Goal: Task Accomplishment & Management: Use online tool/utility

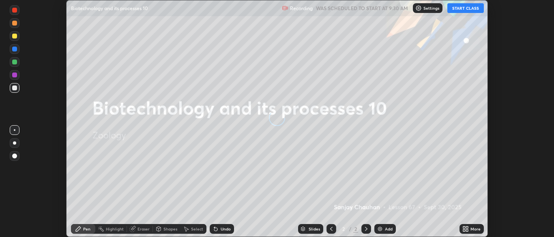
scroll to position [237, 554]
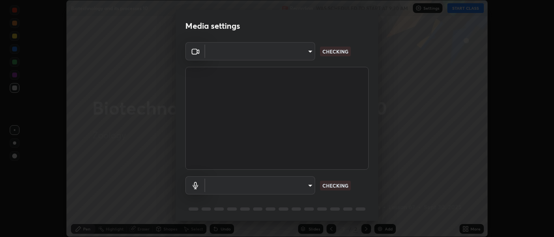
type input "ad6db9ec64aa91bb9d367053e8f3ae0092521a506c05523ccadca3fd020023ed"
click at [308, 187] on body "Erase all Biotechnology and its processes 10 Recording WAS SCHEDULED TO START A…" at bounding box center [277, 118] width 554 height 237
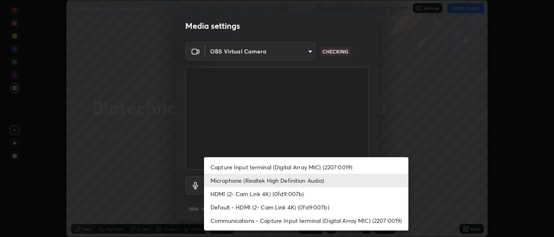
click at [317, 182] on li "Microphone (Realtek High Definition Audio)" at bounding box center [306, 180] width 204 height 13
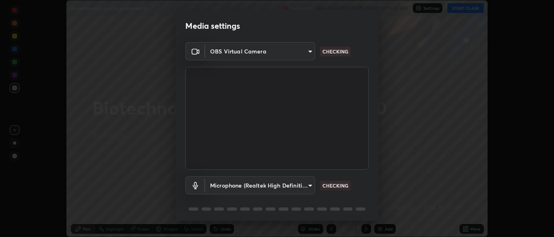
scroll to position [29, 0]
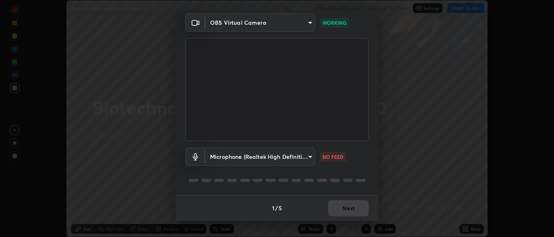
click at [310, 158] on body "Erase all Biotechnology and its processes 10 Recording WAS SCHEDULED TO START A…" at bounding box center [277, 118] width 554 height 237
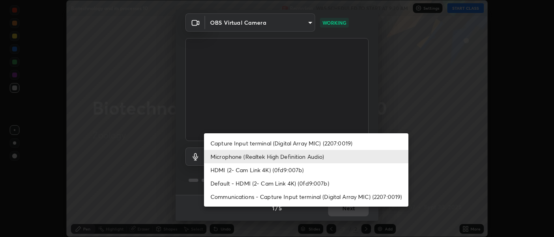
click at [304, 142] on li "Capture Input terminal (Digital Array MIC) (2207:0019)" at bounding box center [306, 143] width 204 height 13
type input "fe2f9d7fbe795f39fd3beed49266493f793ed8e049d8c46fdf93086c7a17dfc4"
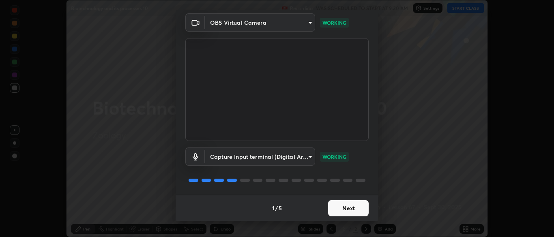
click at [357, 210] on button "Next" at bounding box center [348, 208] width 41 height 16
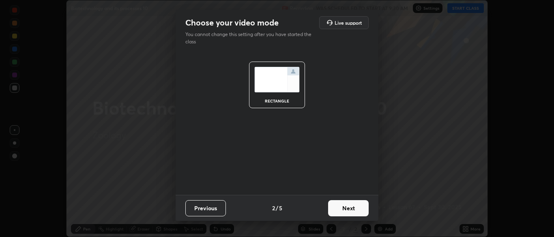
click at [357, 210] on button "Next" at bounding box center [348, 208] width 41 height 16
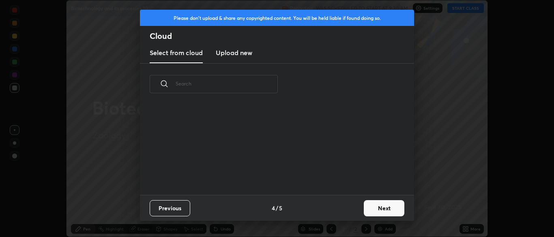
click at [362, 209] on div "Previous 4 / 5 Next" at bounding box center [277, 208] width 274 height 26
click at [388, 209] on button "Next" at bounding box center [384, 208] width 41 height 16
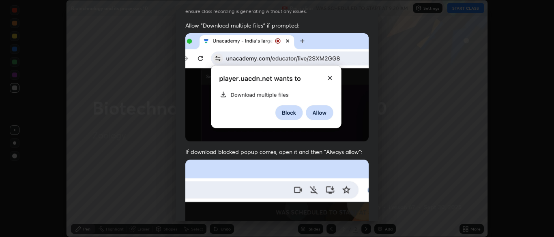
scroll to position [194, 0]
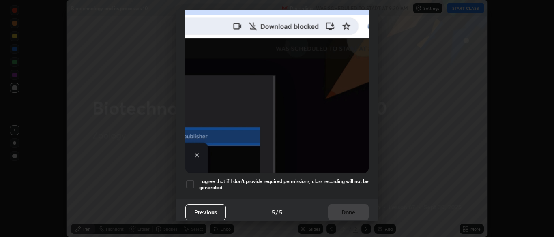
click at [197, 185] on div "I agree that if I don't provide required permissions, class recording will not …" at bounding box center [276, 185] width 183 height 10
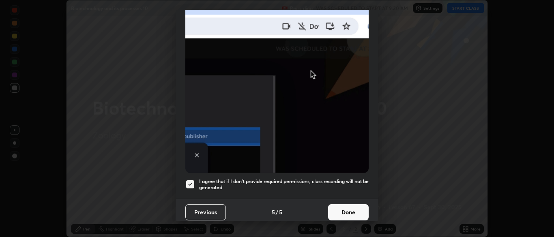
click at [349, 216] on button "Done" at bounding box center [348, 212] width 41 height 16
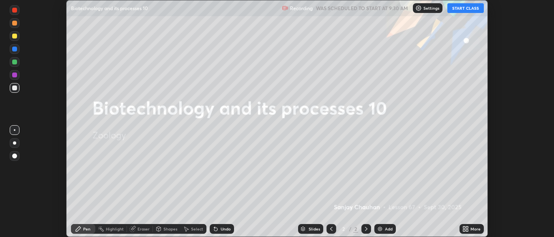
click at [473, 11] on button "START CLASS" at bounding box center [465, 8] width 36 height 10
click at [467, 230] on icon at bounding box center [467, 230] width 2 height 2
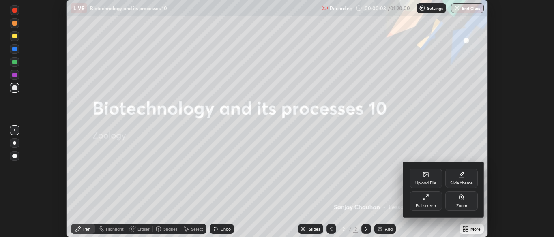
click at [429, 179] on div "Upload File" at bounding box center [425, 178] width 32 height 19
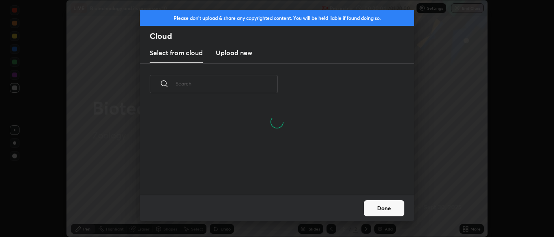
click at [242, 83] on input "text" at bounding box center [227, 83] width 102 height 34
click at [240, 86] on input "text" at bounding box center [227, 83] width 102 height 34
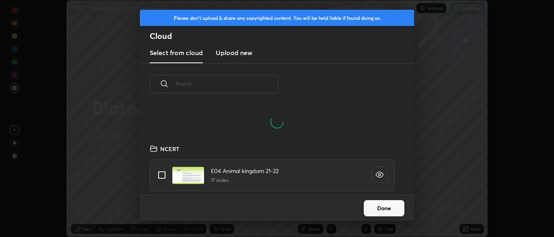
scroll to position [90, 260]
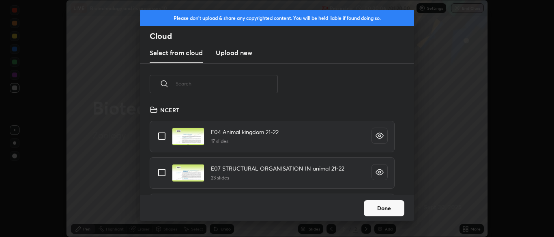
click at [243, 84] on input "text" at bounding box center [227, 83] width 102 height 34
click at [246, 85] on input "text" at bounding box center [227, 83] width 102 height 34
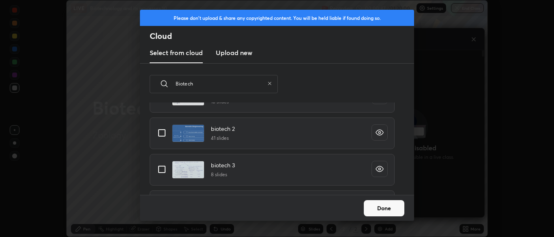
scroll to position [371, 0]
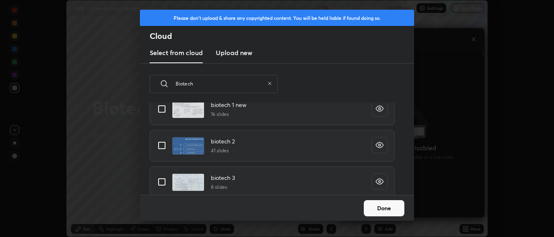
click at [221, 85] on input "Biotech" at bounding box center [220, 83] width 88 height 34
click at [223, 86] on input "Biotech" at bounding box center [220, 83] width 88 height 34
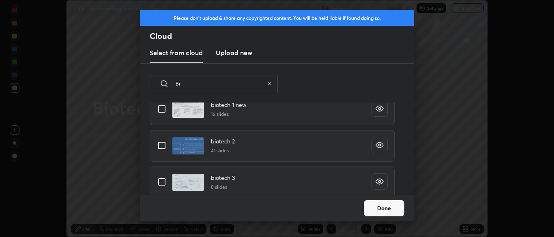
type input "B"
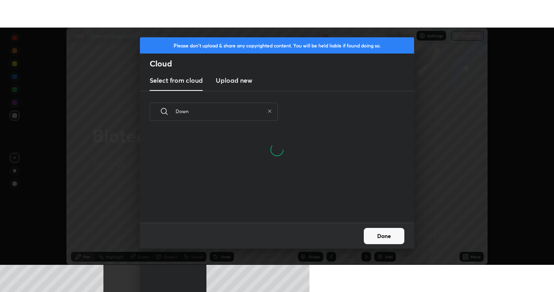
scroll to position [0, 0]
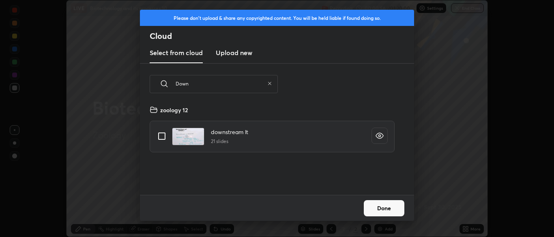
type input "Down"
click at [161, 135] on input "grid" at bounding box center [161, 136] width 17 height 17
checkbox input "true"
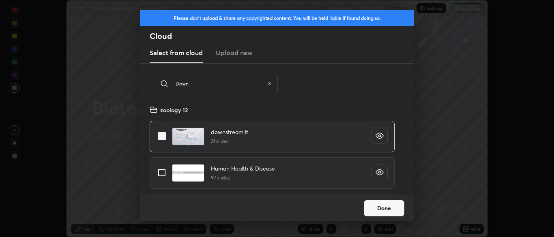
click at [386, 210] on button "Done" at bounding box center [384, 208] width 41 height 16
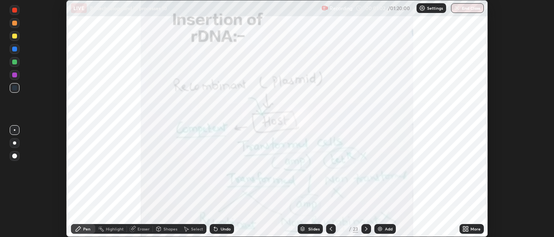
click at [365, 230] on icon at bounding box center [366, 229] width 6 height 6
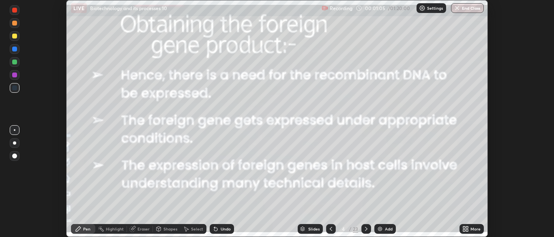
click at [472, 229] on div "More" at bounding box center [475, 229] width 10 height 4
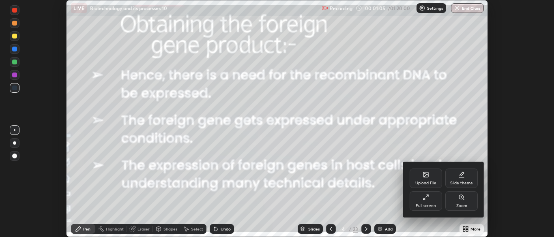
click at [424, 199] on icon at bounding box center [424, 199] width 2 height 2
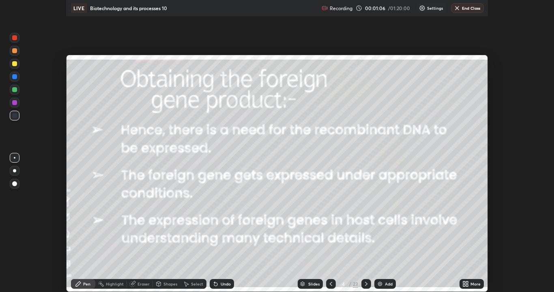
scroll to position [292, 554]
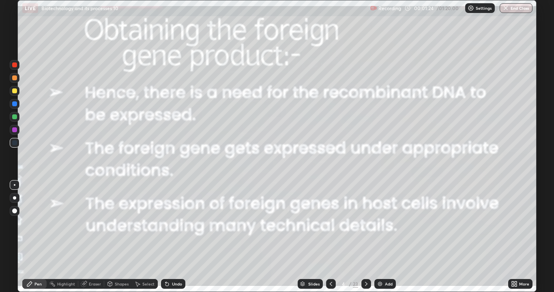
click at [365, 237] on div at bounding box center [366, 284] width 10 height 10
click at [365, 237] on icon at bounding box center [366, 283] width 6 height 6
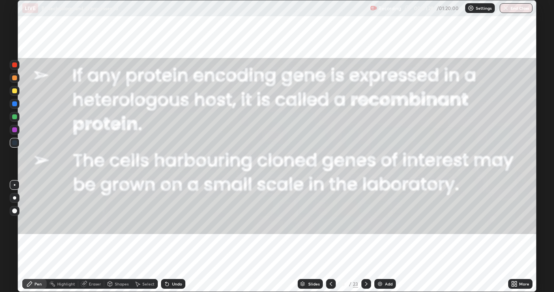
click at [331, 237] on icon at bounding box center [331, 283] width 6 height 6
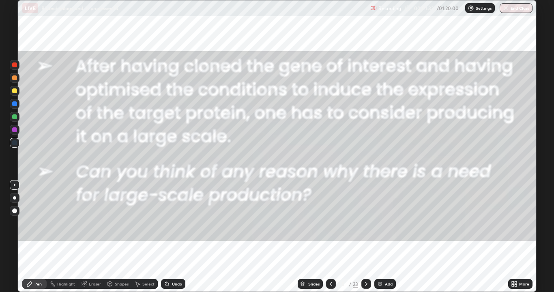
click at [315, 237] on div "Slides" at bounding box center [313, 284] width 11 height 4
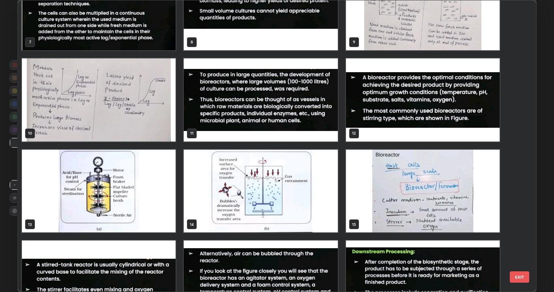
scroll to position [218, 0]
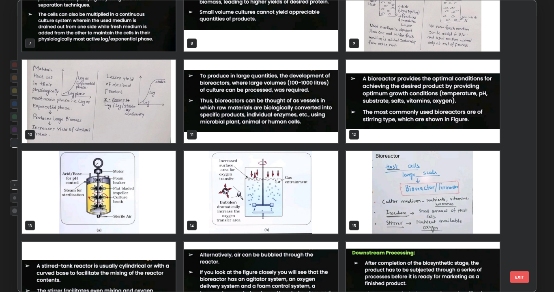
click at [130, 217] on img "grid" at bounding box center [99, 192] width 154 height 83
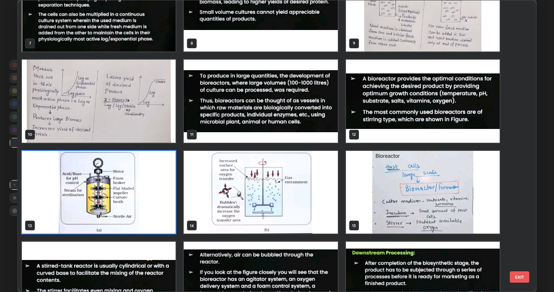
click at [135, 187] on img "grid" at bounding box center [99, 192] width 154 height 83
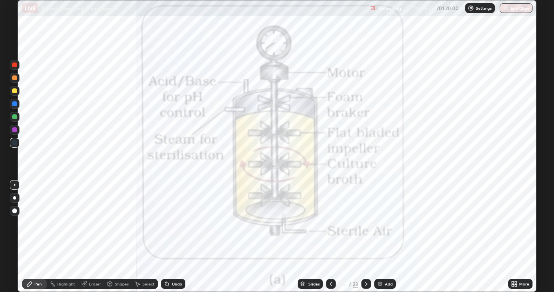
click at [141, 180] on img "grid" at bounding box center [99, 192] width 154 height 83
click at [363, 237] on icon at bounding box center [366, 283] width 6 height 6
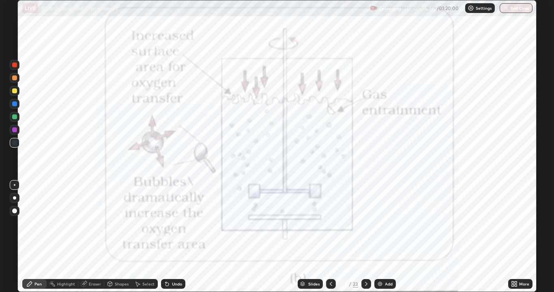
click at [330, 237] on icon at bounding box center [331, 283] width 6 height 6
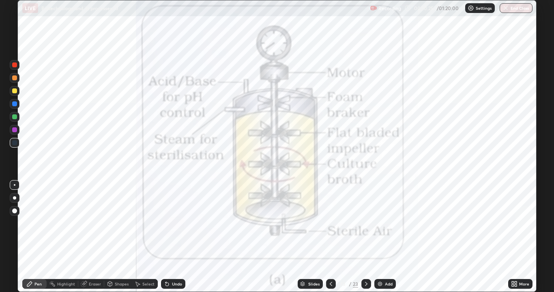
click at [364, 237] on icon at bounding box center [366, 283] width 6 height 6
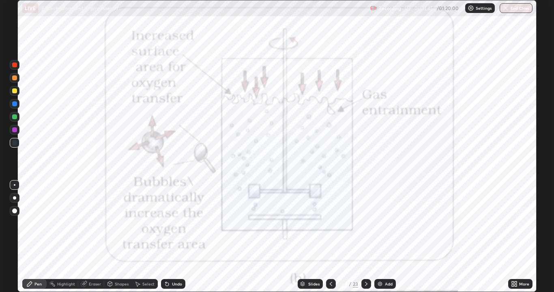
click at [312, 237] on div "Slides" at bounding box center [313, 284] width 11 height 4
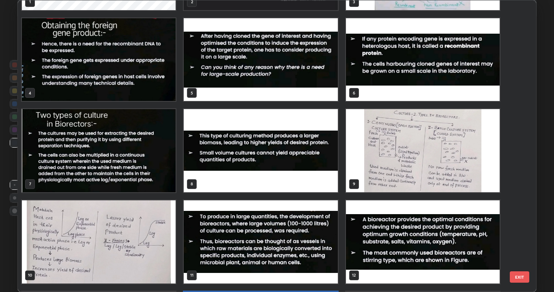
scroll to position [75, 0]
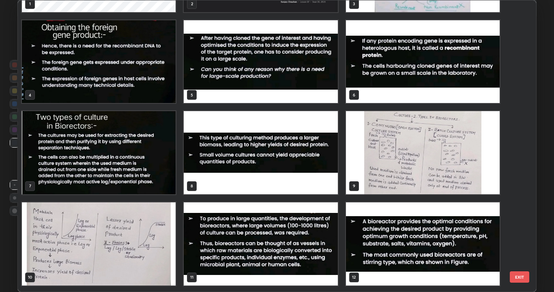
click at [403, 149] on img "grid" at bounding box center [423, 152] width 154 height 83
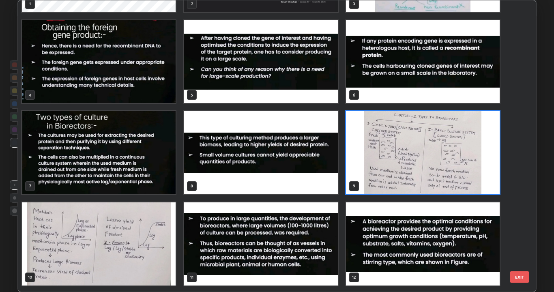
click at [400, 152] on img "grid" at bounding box center [423, 152] width 154 height 83
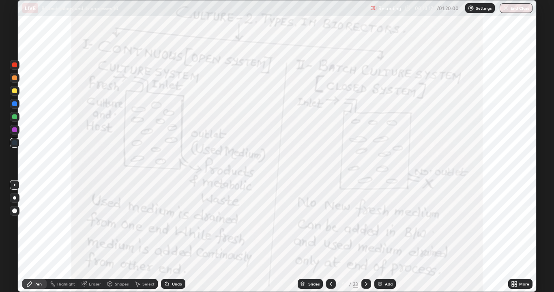
click at [366, 237] on icon at bounding box center [366, 283] width 6 height 6
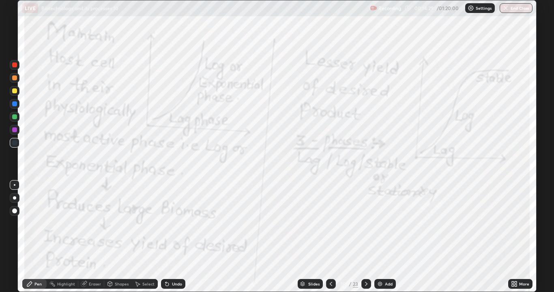
click at [330, 237] on icon at bounding box center [331, 283] width 6 height 6
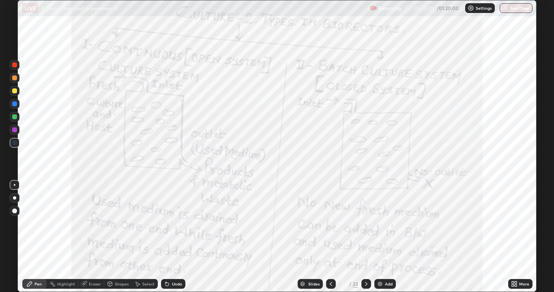
click at [363, 237] on icon at bounding box center [366, 283] width 6 height 6
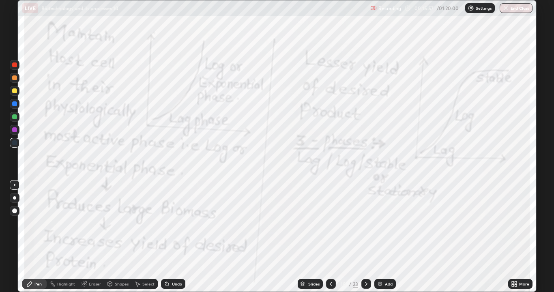
click at [331, 237] on icon at bounding box center [331, 283] width 6 height 6
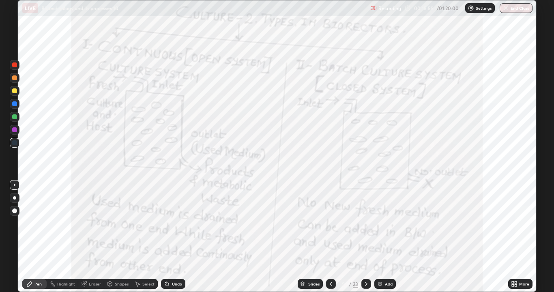
click at [326, 237] on div at bounding box center [331, 284] width 10 height 16
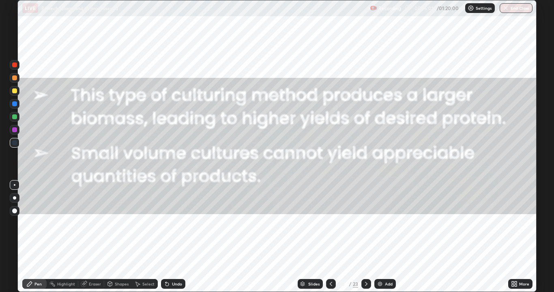
click at [328, 237] on div at bounding box center [331, 284] width 10 height 16
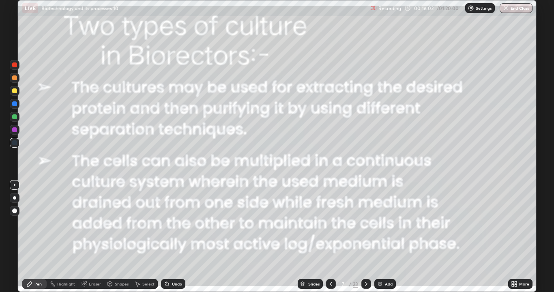
click at [330, 237] on icon at bounding box center [331, 283] width 6 height 6
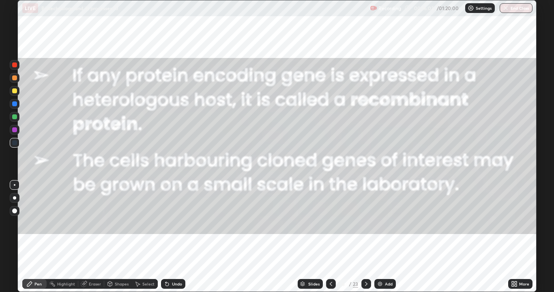
click at [330, 237] on icon at bounding box center [331, 283] width 6 height 6
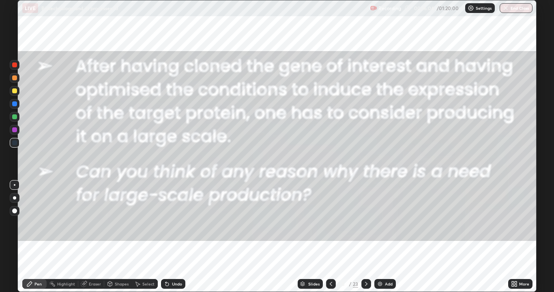
click at [330, 237] on icon at bounding box center [331, 283] width 6 height 6
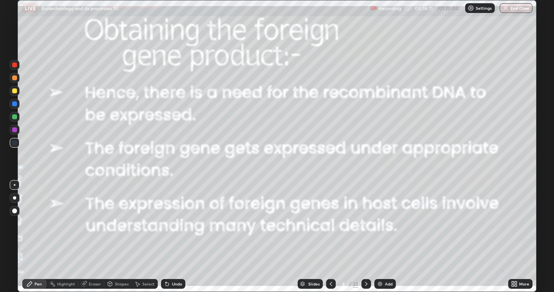
click at [327, 237] on div at bounding box center [331, 284] width 10 height 10
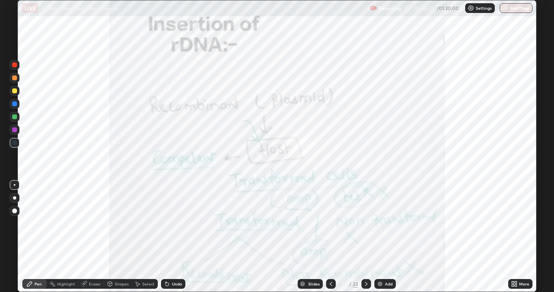
click at [365, 237] on icon at bounding box center [366, 283] width 6 height 6
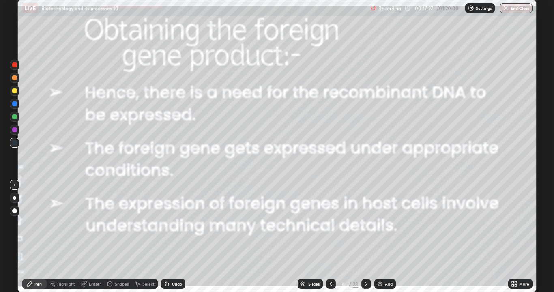
click at [365, 237] on icon at bounding box center [366, 283] width 6 height 6
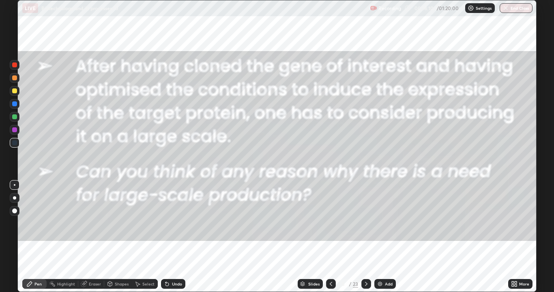
click at [365, 237] on icon at bounding box center [366, 284] width 2 height 4
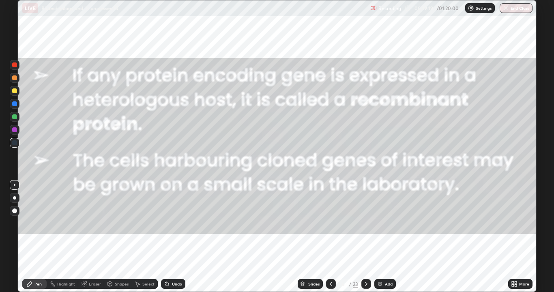
click at [363, 237] on icon at bounding box center [366, 283] width 6 height 6
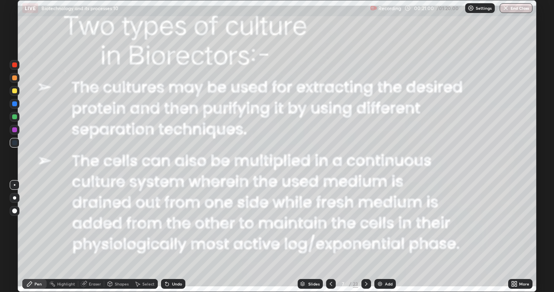
click at [365, 237] on icon at bounding box center [366, 283] width 6 height 6
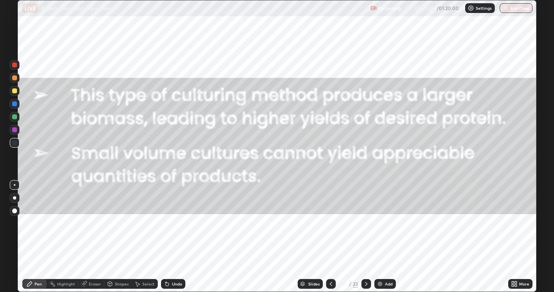
click at [365, 237] on icon at bounding box center [366, 283] width 6 height 6
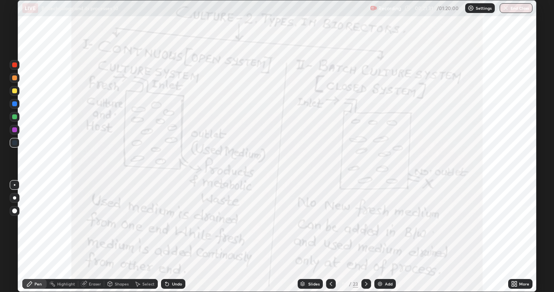
click at [330, 237] on div at bounding box center [331, 284] width 10 height 10
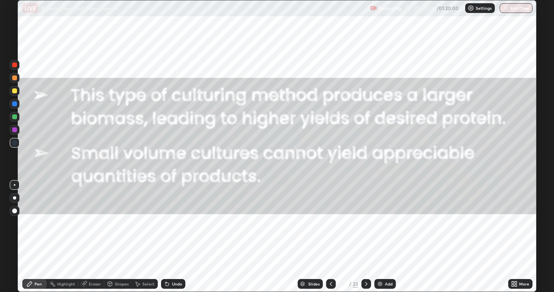
click at [328, 237] on div at bounding box center [331, 284] width 10 height 16
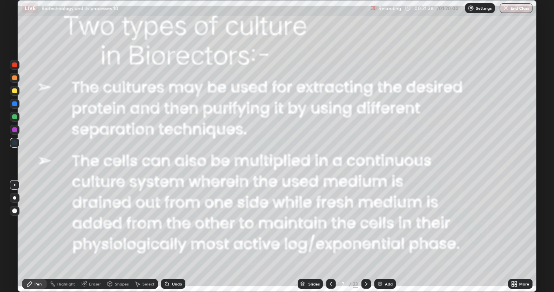
click at [365, 237] on icon at bounding box center [366, 283] width 6 height 6
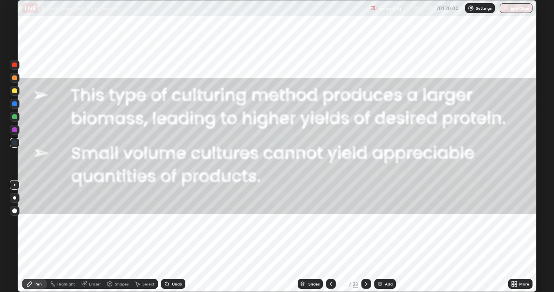
click at [364, 237] on icon at bounding box center [366, 283] width 6 height 6
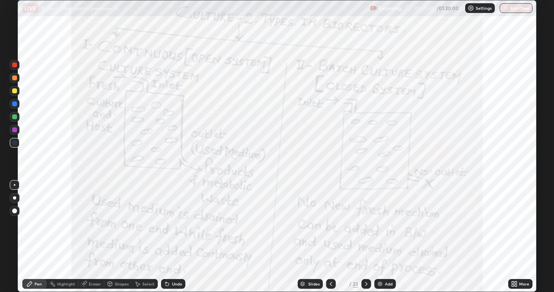
click at [330, 237] on icon at bounding box center [331, 284] width 2 height 4
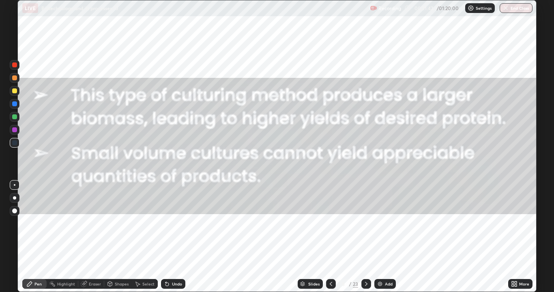
click at [330, 237] on icon at bounding box center [331, 284] width 2 height 4
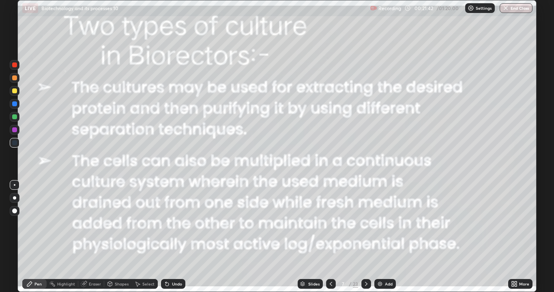
click at [330, 237] on icon at bounding box center [331, 284] width 2 height 4
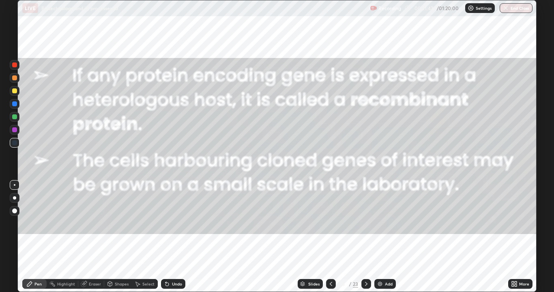
click at [330, 237] on icon at bounding box center [331, 283] width 6 height 6
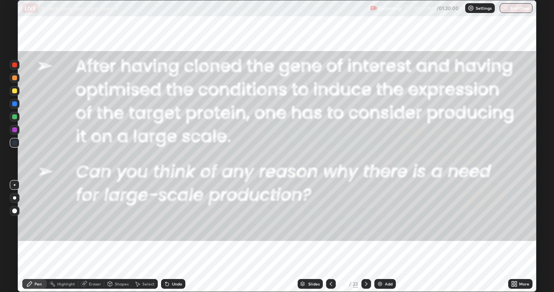
click at [328, 237] on icon at bounding box center [331, 283] width 6 height 6
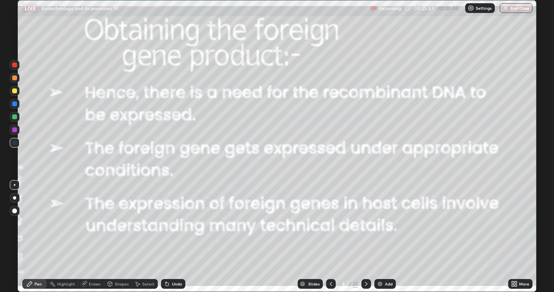
click at [364, 237] on icon at bounding box center [366, 283] width 6 height 6
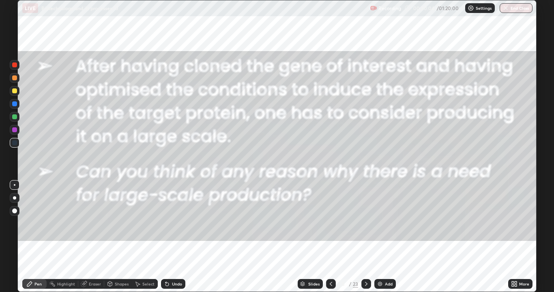
click at [365, 237] on icon at bounding box center [366, 283] width 6 height 6
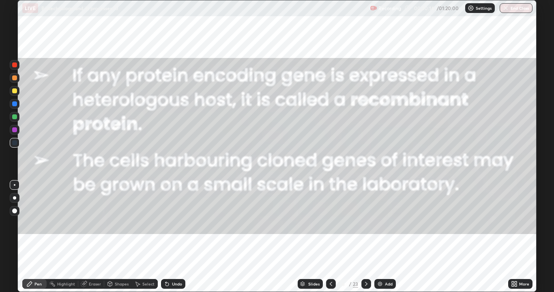
click at [38, 237] on div "Pen" at bounding box center [37, 284] width 7 height 4
click at [15, 131] on div at bounding box center [14, 129] width 5 height 5
click at [366, 237] on icon at bounding box center [366, 283] width 6 height 6
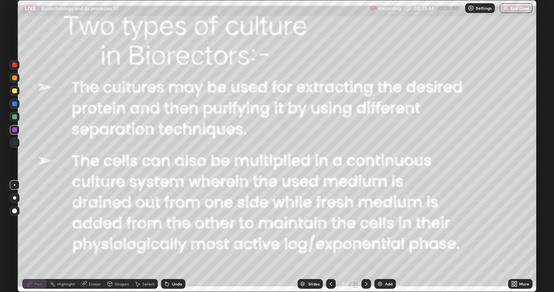
click at [13, 130] on div at bounding box center [14, 129] width 5 height 5
click at [365, 237] on icon at bounding box center [366, 283] width 6 height 6
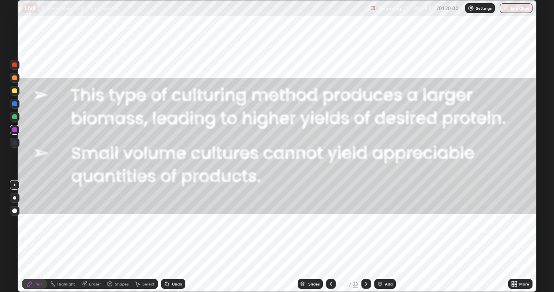
click at [327, 237] on div at bounding box center [331, 284] width 10 height 10
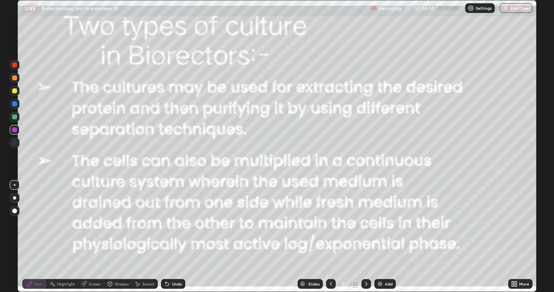
click at [361, 237] on div at bounding box center [366, 284] width 10 height 10
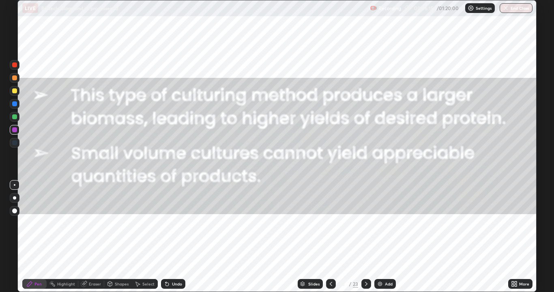
click at [362, 237] on div at bounding box center [366, 284] width 10 height 16
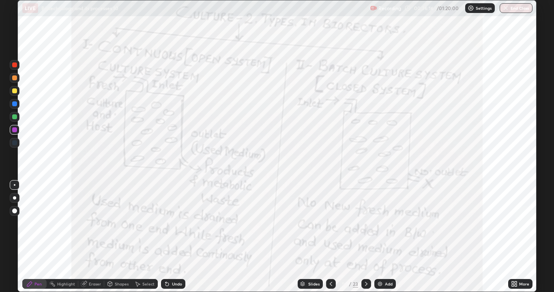
click at [329, 237] on icon at bounding box center [331, 283] width 6 height 6
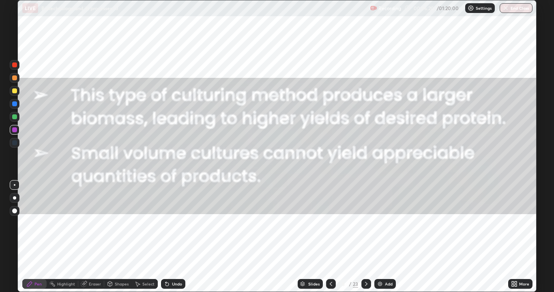
click at [365, 237] on icon at bounding box center [366, 283] width 6 height 6
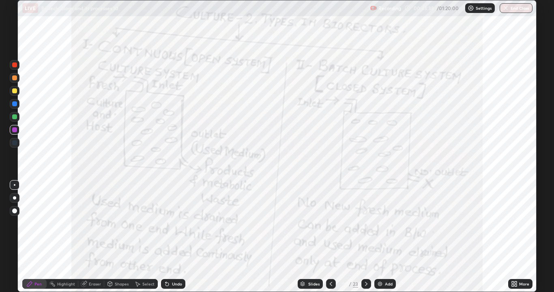
click at [365, 237] on icon at bounding box center [366, 283] width 6 height 6
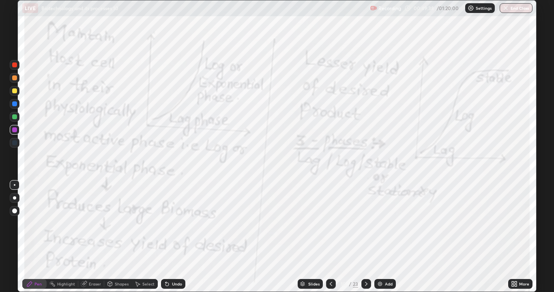
click at [364, 237] on icon at bounding box center [366, 283] width 6 height 6
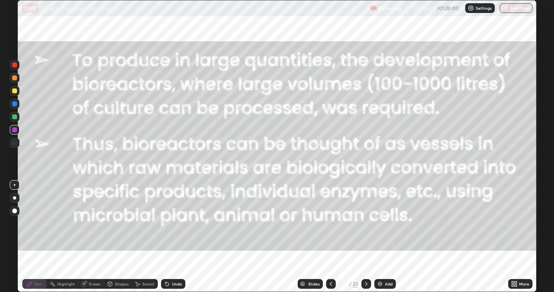
click at [330, 237] on icon at bounding box center [331, 283] width 6 height 6
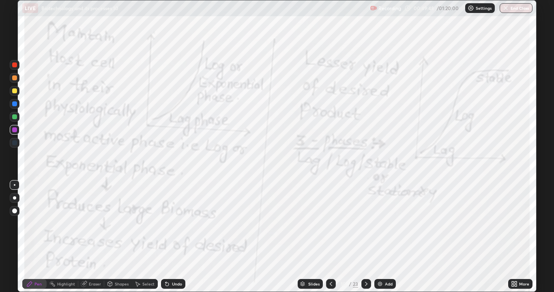
click at [330, 237] on icon at bounding box center [331, 283] width 6 height 6
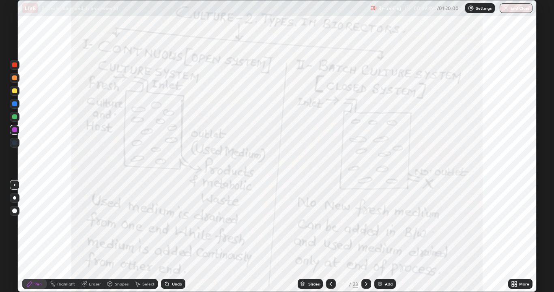
click at [329, 237] on icon at bounding box center [331, 283] width 6 height 6
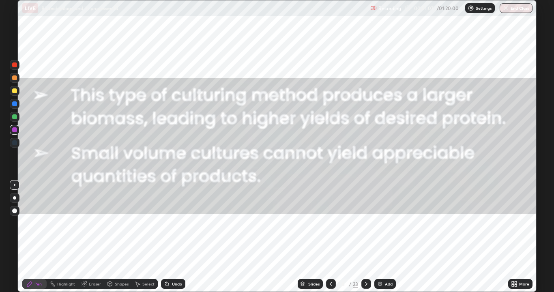
click at [365, 237] on icon at bounding box center [366, 283] width 6 height 6
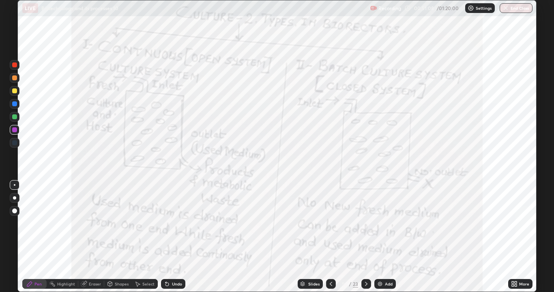
click at [365, 237] on icon at bounding box center [366, 283] width 6 height 6
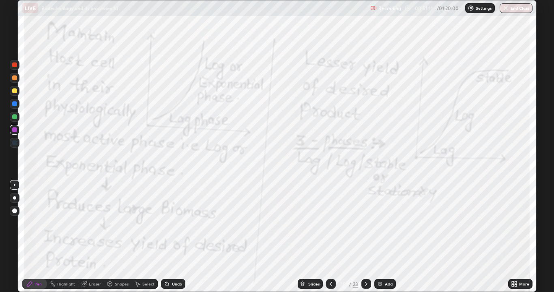
click at [366, 237] on icon at bounding box center [366, 283] width 6 height 6
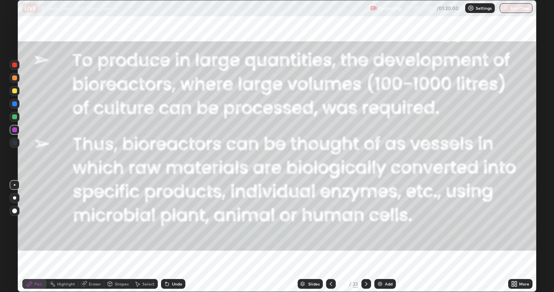
click at [94, 237] on div "Eraser" at bounding box center [95, 284] width 12 height 4
click at [15, 237] on span "Erase all" at bounding box center [14, 269] width 9 height 5
click at [524, 237] on div "More" at bounding box center [524, 284] width 10 height 4
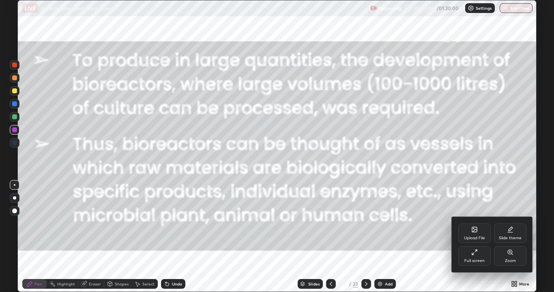
click at [473, 236] on div "Upload File" at bounding box center [474, 238] width 21 height 4
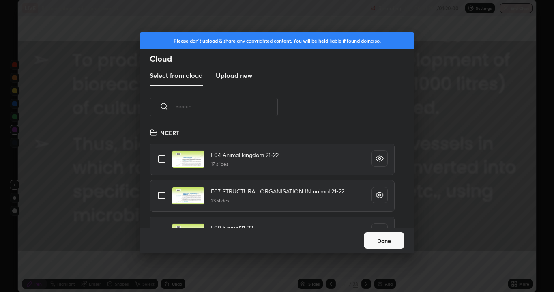
scroll to position [100, 260]
click at [231, 107] on input "text" at bounding box center [227, 106] width 102 height 34
click at [234, 107] on input "text" at bounding box center [227, 106] width 102 height 34
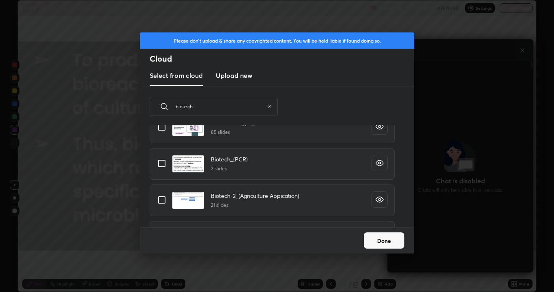
scroll to position [204, 0]
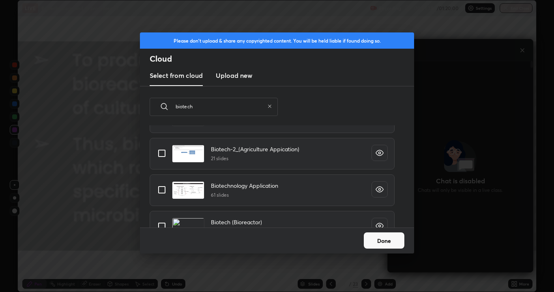
type input "biotech"
click at [162, 189] on input "grid" at bounding box center [161, 189] width 17 height 17
checkbox input "true"
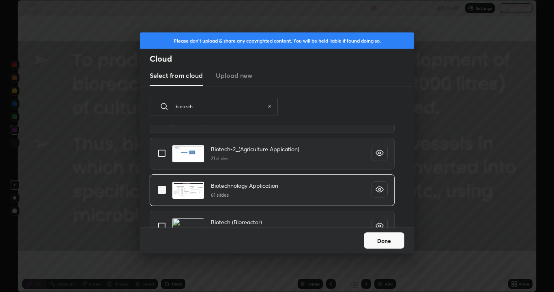
click at [386, 237] on button "Done" at bounding box center [384, 240] width 41 height 16
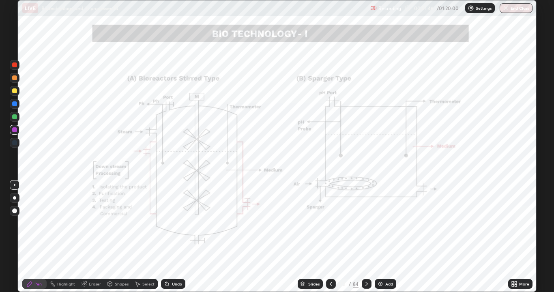
click at [330, 237] on icon at bounding box center [331, 283] width 6 height 6
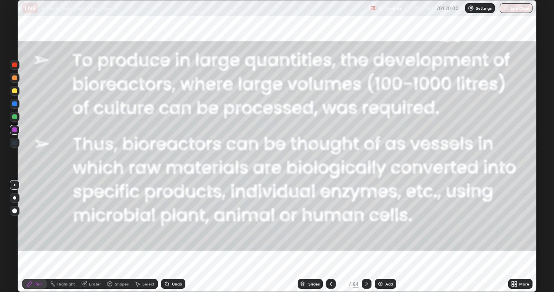
click at [365, 237] on icon at bounding box center [366, 283] width 6 height 6
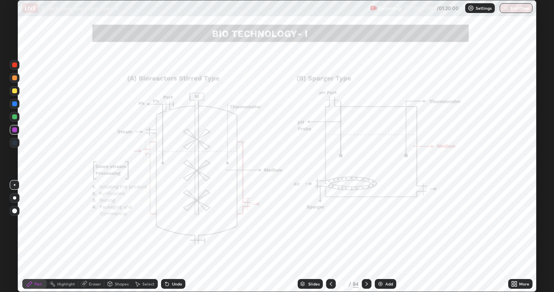
click at [15, 127] on div at bounding box center [14, 129] width 5 height 5
click at [524, 237] on div "More" at bounding box center [524, 284] width 10 height 4
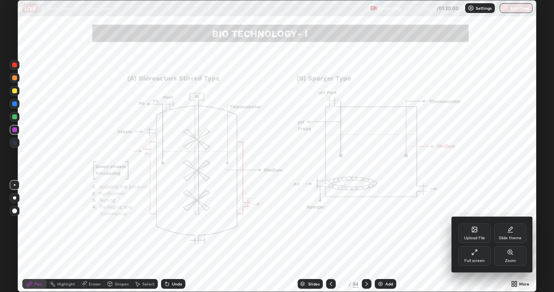
click at [511, 237] on div "Zoom" at bounding box center [510, 261] width 11 height 4
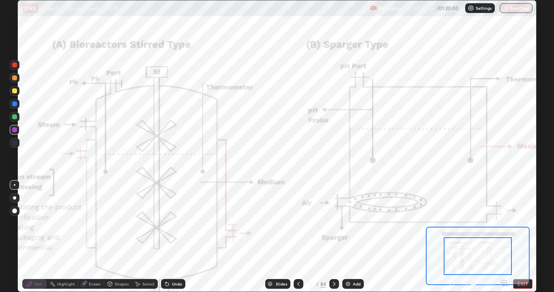
click at [503, 237] on icon at bounding box center [504, 283] width 2 height 0
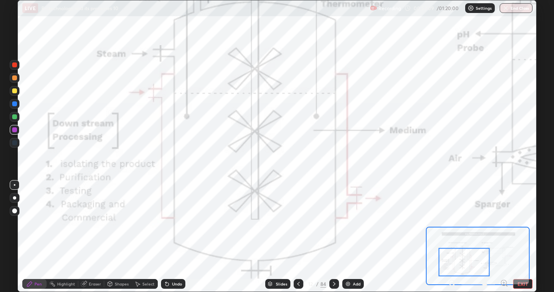
click at [522, 237] on button "EXIT" at bounding box center [522, 284] width 19 height 10
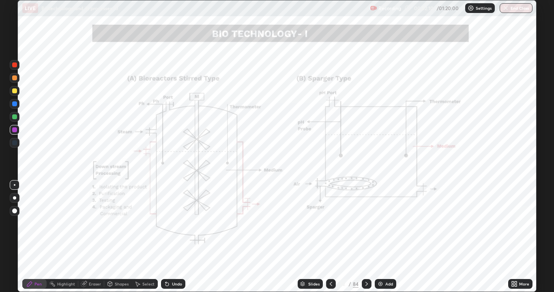
click at [522, 237] on div "More" at bounding box center [524, 284] width 10 height 4
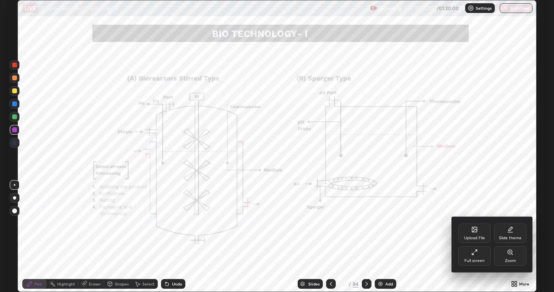
click at [510, 237] on div "Zoom" at bounding box center [510, 261] width 11 height 4
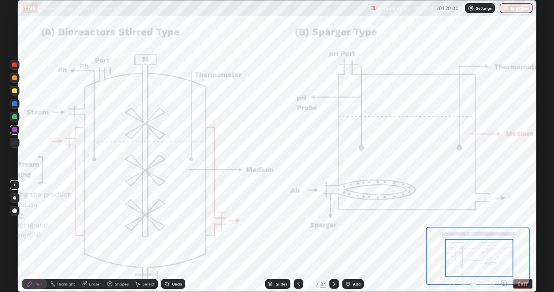
click at [38, 237] on div "Pen" at bounding box center [37, 284] width 7 height 4
click at [15, 130] on div at bounding box center [14, 129] width 5 height 5
click at [93, 237] on div "Eraser" at bounding box center [95, 284] width 12 height 4
click at [14, 237] on span "Erase all" at bounding box center [14, 269] width 9 height 5
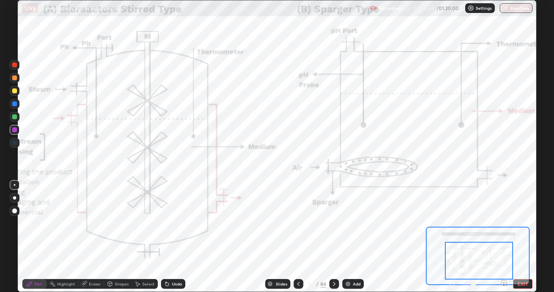
click at [278, 237] on div "Slides" at bounding box center [277, 284] width 25 height 10
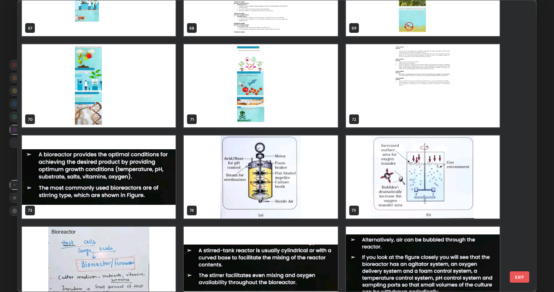
scroll to position [2085, 0]
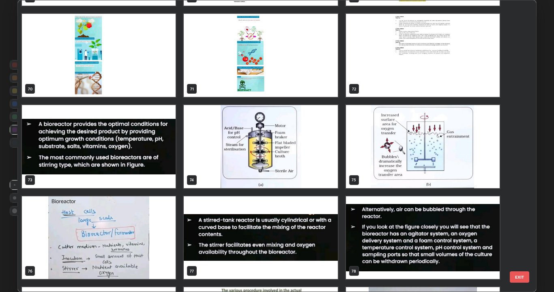
click at [281, 154] on img "grid" at bounding box center [261, 146] width 154 height 83
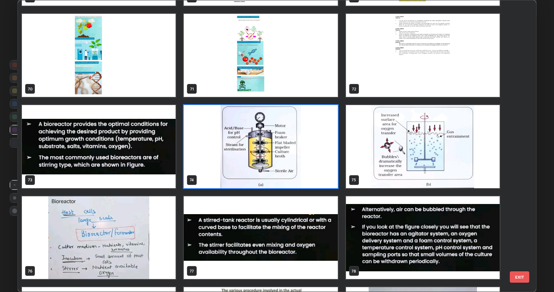
click at [283, 155] on img "grid" at bounding box center [261, 146] width 154 height 83
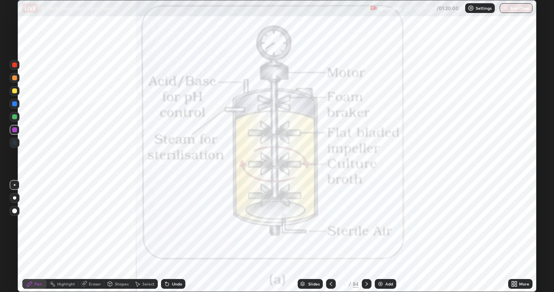
click at [97, 237] on div "Eraser" at bounding box center [95, 284] width 12 height 4
click at [15, 237] on span "Erase all" at bounding box center [14, 269] width 9 height 5
click at [365, 237] on icon at bounding box center [366, 283] width 6 height 6
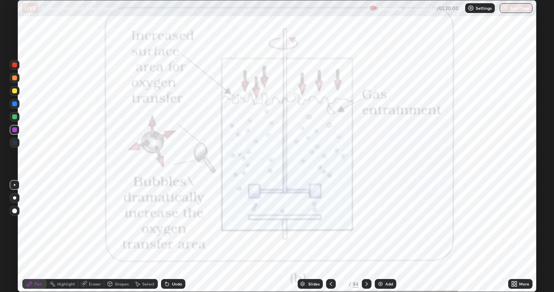
click at [313, 237] on div "Slides" at bounding box center [313, 284] width 11 height 4
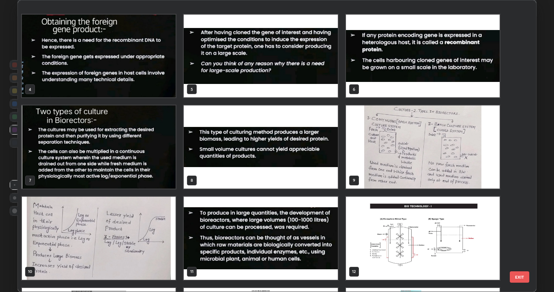
scroll to position [107, 0]
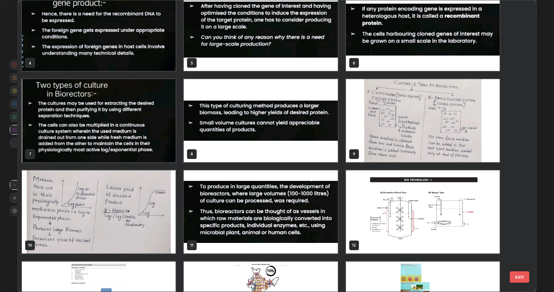
click at [310, 197] on img "grid" at bounding box center [261, 211] width 154 height 83
click at [309, 197] on img "grid" at bounding box center [261, 211] width 154 height 83
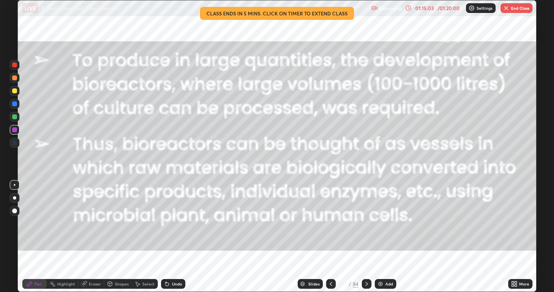
click at [364, 237] on icon at bounding box center [366, 283] width 6 height 6
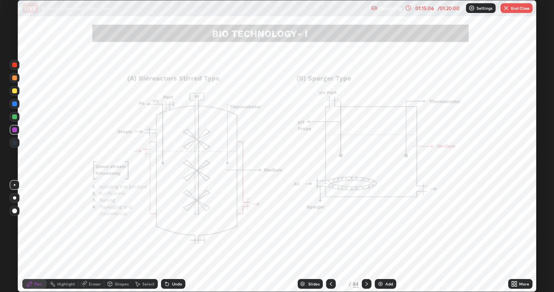
click at [366, 237] on icon at bounding box center [366, 284] width 2 height 4
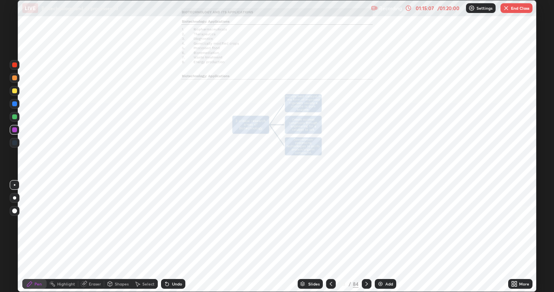
click at [313, 237] on div "Slides" at bounding box center [313, 284] width 11 height 4
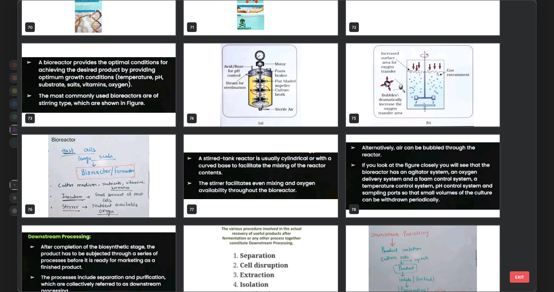
scroll to position [2148, 0]
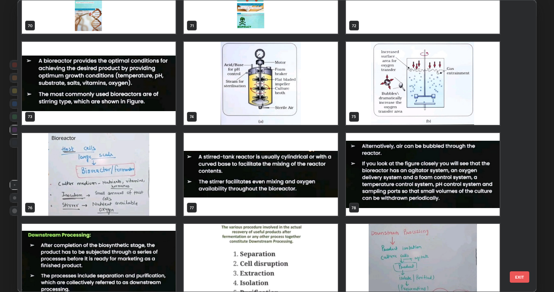
click at [141, 155] on img "grid" at bounding box center [99, 174] width 154 height 83
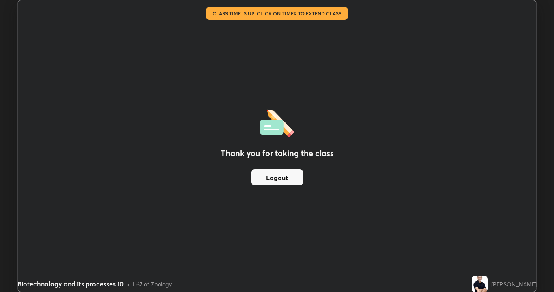
click at [275, 173] on button "Logout" at bounding box center [276, 177] width 51 height 16
click at [280, 180] on button "Logout" at bounding box center [276, 177] width 51 height 16
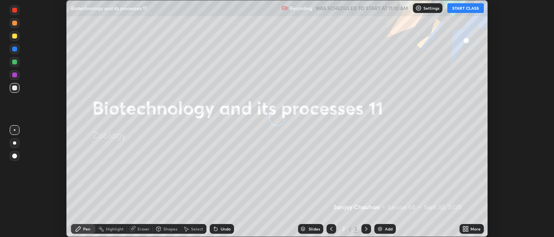
scroll to position [237, 553]
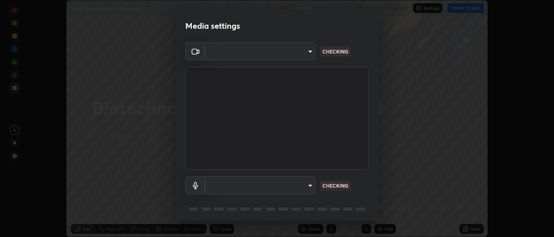
type input "ad6db9ec64aa91bb9d367053e8f3ae0092521a506c05523ccadca3fd020023ed"
click at [310, 182] on body "Erase all Biotechnology and its processes 11 Recording WAS SCHEDULED TO START A…" at bounding box center [277, 118] width 554 height 237
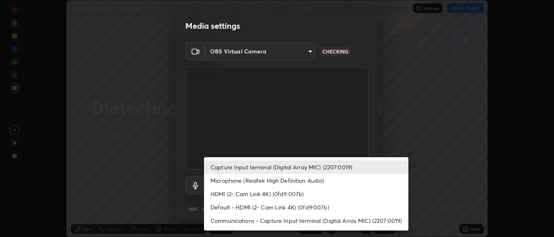
click at [292, 179] on li "Microphone (Realtek High Definition Audio)" at bounding box center [306, 180] width 204 height 13
type input "7b80235b4ebd2cfdcd00bebac1f1d889fd1e5e45b60eb60e9d309105b6515a8e"
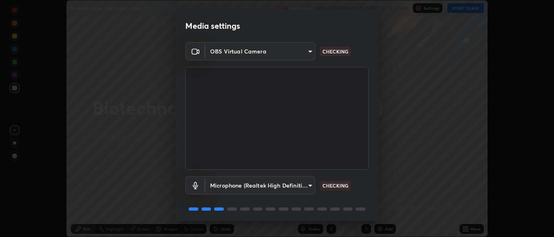
scroll to position [29, 0]
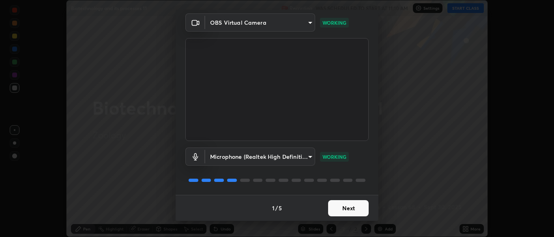
click at [352, 211] on button "Next" at bounding box center [348, 208] width 41 height 16
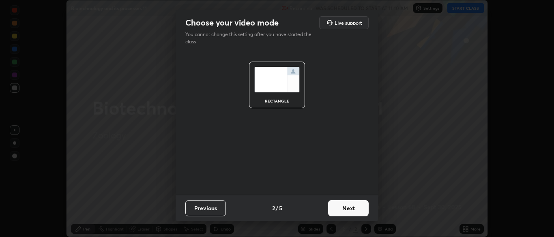
scroll to position [0, 0]
click at [355, 210] on button "Next" at bounding box center [348, 208] width 41 height 16
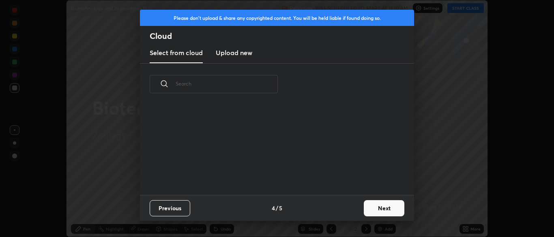
click at [383, 210] on button "Next" at bounding box center [384, 208] width 41 height 16
click at [387, 210] on div "Please don't upload & share any copyrighted content. You will be held liable if…" at bounding box center [277, 118] width 554 height 237
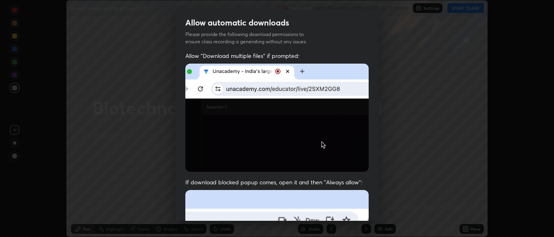
click at [286, 71] on img at bounding box center [276, 118] width 183 height 108
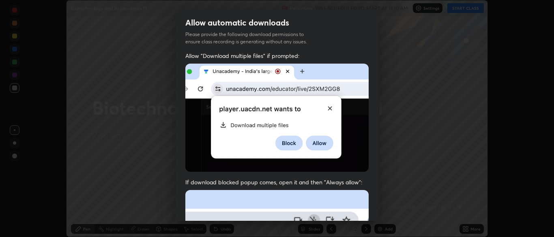
click at [301, 71] on img at bounding box center [276, 118] width 183 height 108
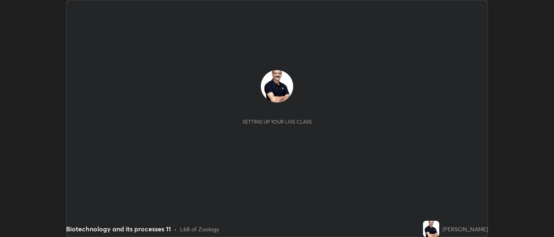
scroll to position [237, 553]
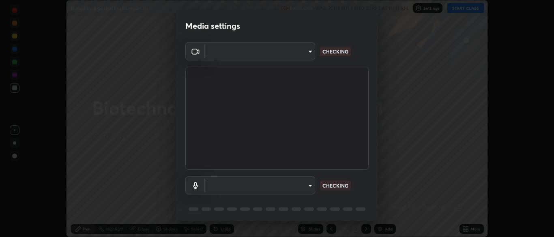
click at [308, 186] on body "Erase all Biotechnology and its processes 11 Recording WAS SCHEDULED TO START A…" at bounding box center [277, 118] width 554 height 237
type input "ad6db9ec64aa91bb9d367053e8f3ae0092521a506c05523ccadca3fd020023ed"
type input "7b80235b4ebd2cfdcd00bebac1f1d889fd1e5e45b60eb60e9d309105b6515a8e"
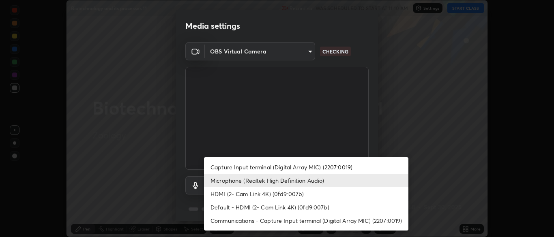
click at [304, 182] on li "Microphone (Realtek High Definition Audio)" at bounding box center [306, 180] width 204 height 13
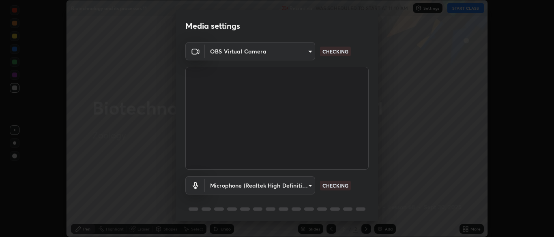
scroll to position [29, 0]
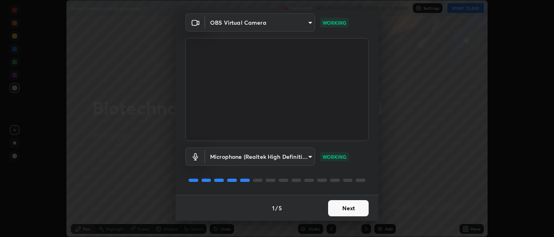
click at [357, 208] on button "Next" at bounding box center [348, 208] width 41 height 16
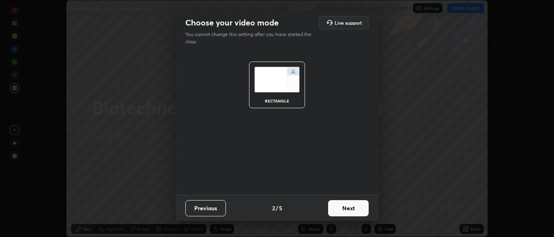
click at [359, 209] on button "Next" at bounding box center [348, 208] width 41 height 16
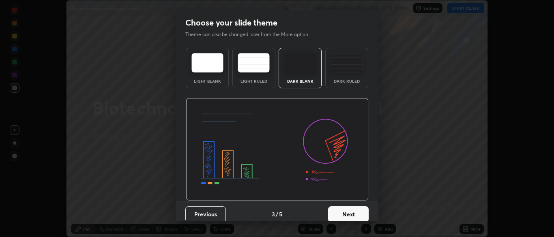
click at [361, 212] on button "Next" at bounding box center [348, 214] width 41 height 16
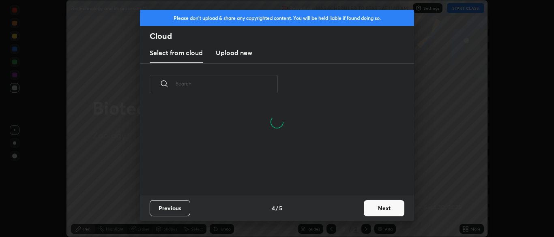
click at [386, 213] on button "Next" at bounding box center [384, 208] width 41 height 16
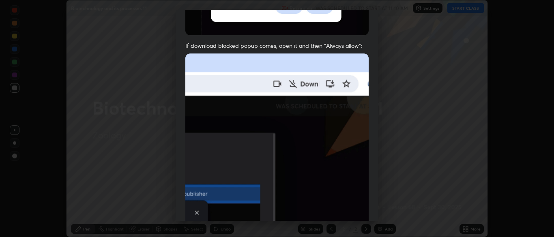
scroll to position [194, 0]
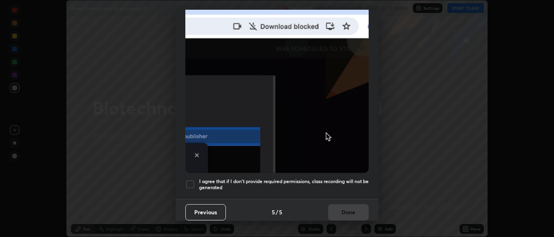
click at [191, 182] on div at bounding box center [190, 185] width 10 height 10
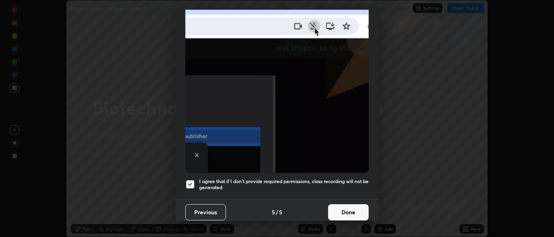
click at [349, 212] on button "Done" at bounding box center [348, 212] width 41 height 16
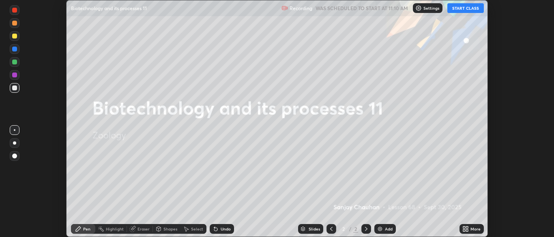
click at [461, 9] on button "START CLASS" at bounding box center [465, 8] width 36 height 10
click at [467, 230] on icon at bounding box center [467, 230] width 2 height 2
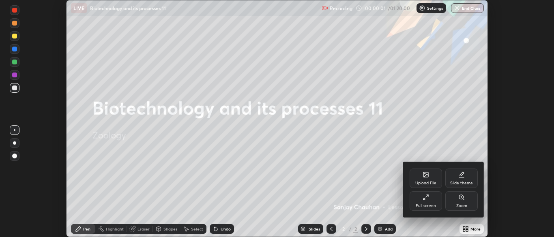
click at [432, 182] on div "Upload File" at bounding box center [425, 183] width 21 height 4
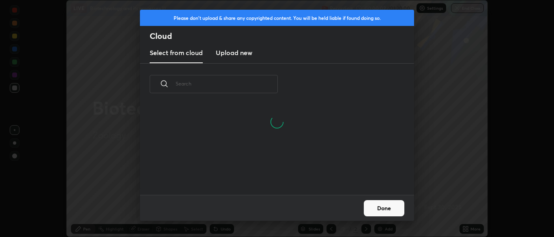
click at [237, 83] on input "text" at bounding box center [227, 83] width 102 height 34
click at [238, 86] on input "text" at bounding box center [227, 83] width 102 height 34
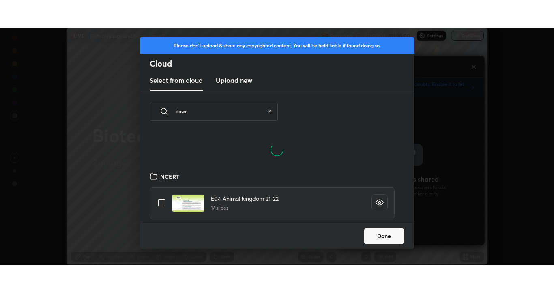
scroll to position [90, 260]
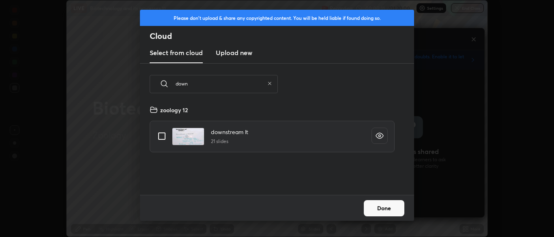
type input "down"
click at [163, 138] on input "grid" at bounding box center [161, 136] width 17 height 17
checkbox input "true"
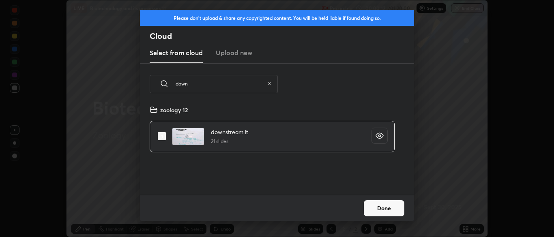
click at [393, 208] on button "Done" at bounding box center [384, 208] width 41 height 16
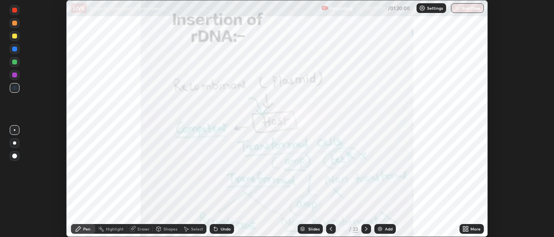
click at [471, 229] on div "More" at bounding box center [475, 229] width 10 height 4
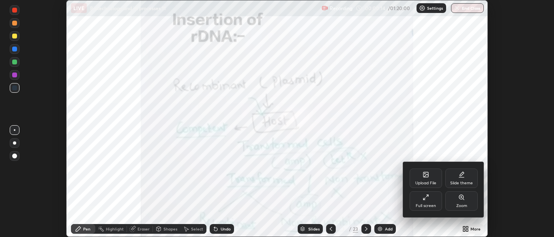
click at [426, 199] on icon at bounding box center [425, 197] width 6 height 6
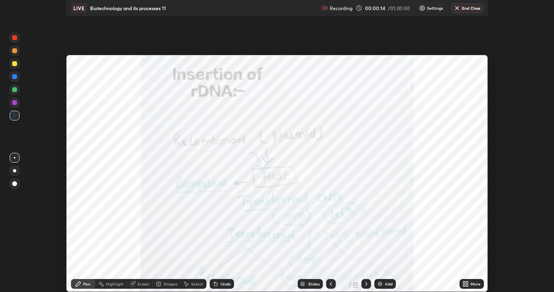
scroll to position [292, 554]
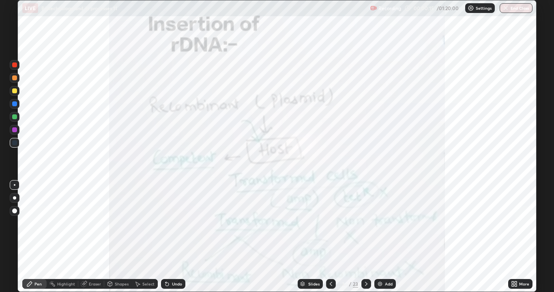
click at [313, 237] on div "Slides" at bounding box center [310, 284] width 25 height 10
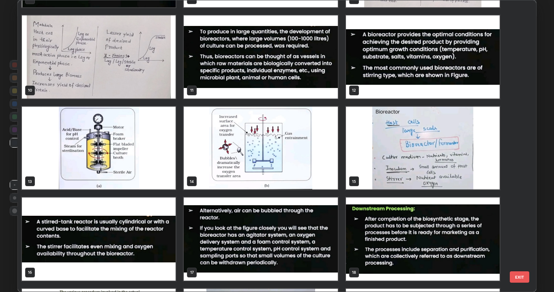
scroll to position [263, 0]
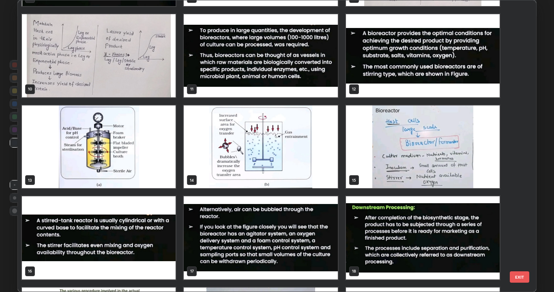
click at [415, 67] on img "grid" at bounding box center [423, 55] width 154 height 83
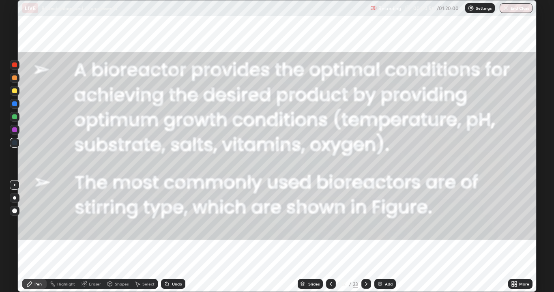
click at [366, 237] on div at bounding box center [366, 284] width 10 height 10
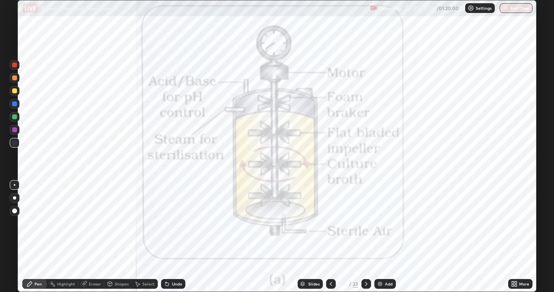
click at [330, 237] on icon at bounding box center [331, 283] width 6 height 6
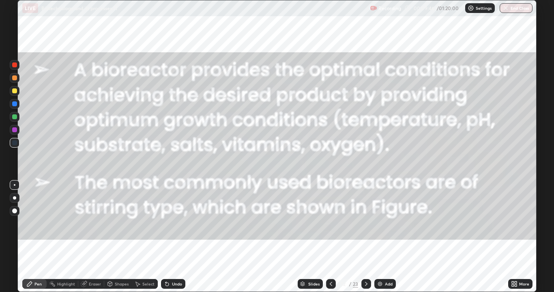
click at [364, 237] on icon at bounding box center [366, 283] width 6 height 6
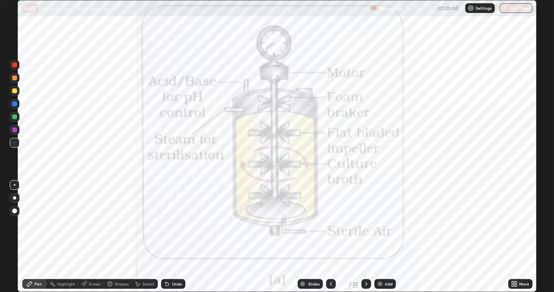
click at [363, 237] on div at bounding box center [366, 284] width 10 height 10
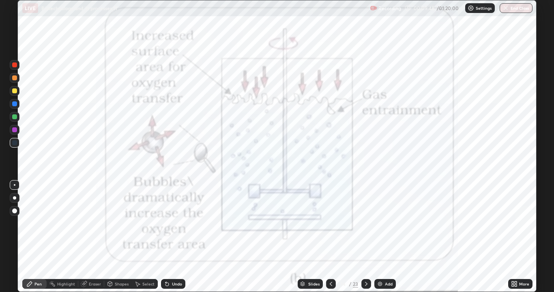
click at [362, 237] on div at bounding box center [366, 284] width 10 height 10
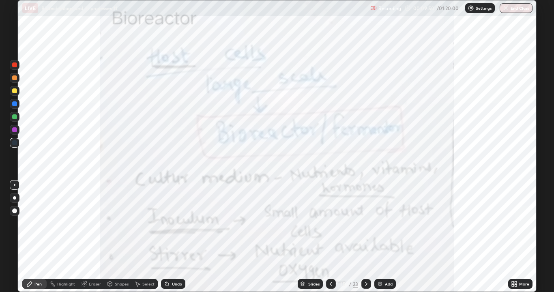
click at [365, 237] on icon at bounding box center [366, 283] width 6 height 6
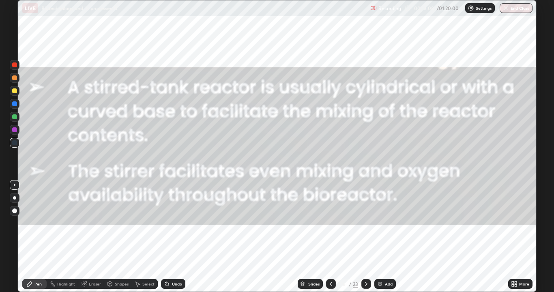
click at [364, 237] on icon at bounding box center [366, 283] width 6 height 6
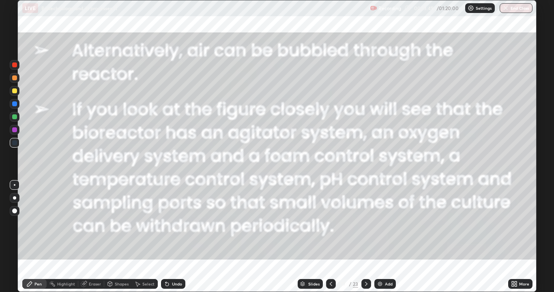
click at [363, 237] on div at bounding box center [366, 284] width 10 height 10
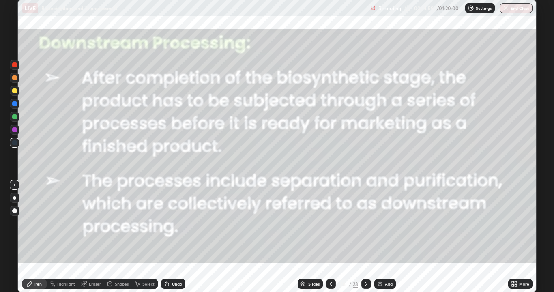
click at [366, 237] on div at bounding box center [366, 284] width 10 height 10
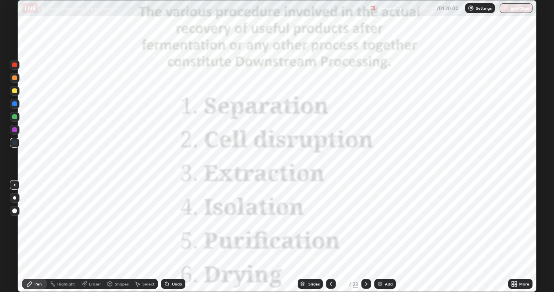
click at [364, 237] on icon at bounding box center [366, 283] width 6 height 6
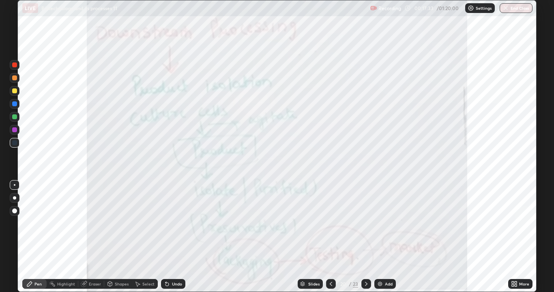
click at [362, 237] on div at bounding box center [366, 284] width 10 height 10
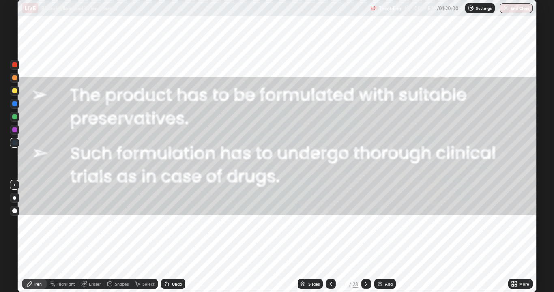
click at [362, 237] on div at bounding box center [366, 284] width 10 height 16
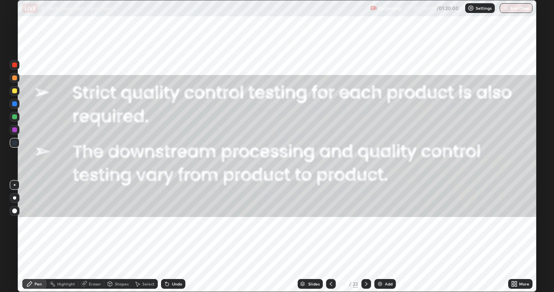
click at [365, 237] on icon at bounding box center [366, 283] width 6 height 6
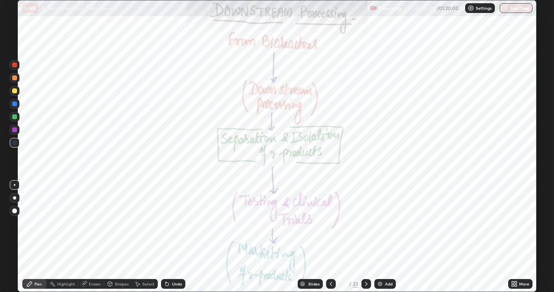
click at [329, 237] on icon at bounding box center [331, 283] width 6 height 6
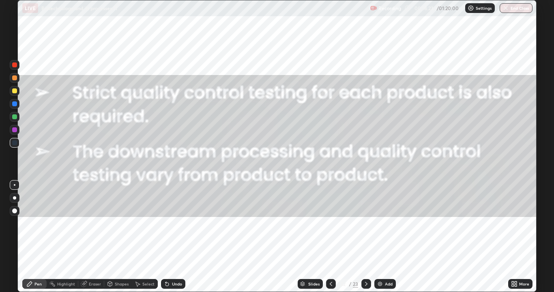
click at [329, 237] on icon at bounding box center [331, 283] width 6 height 6
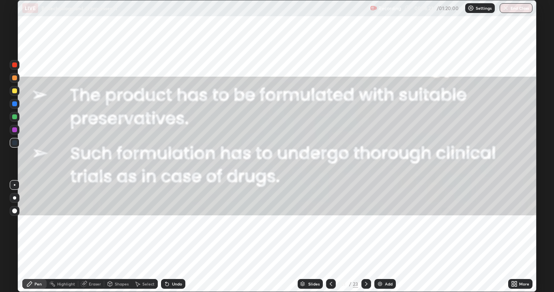
click at [329, 237] on icon at bounding box center [331, 283] width 6 height 6
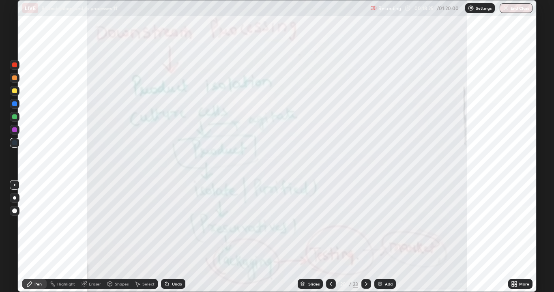
click at [331, 237] on div at bounding box center [331, 284] width 10 height 16
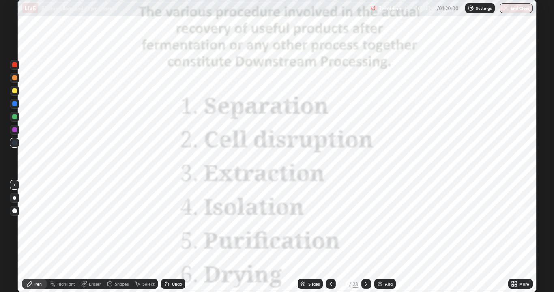
click at [331, 237] on icon at bounding box center [331, 283] width 6 height 6
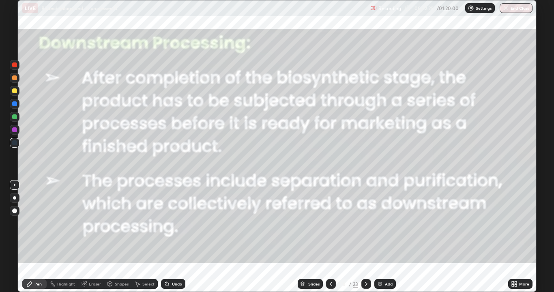
click at [362, 237] on div at bounding box center [366, 284] width 10 height 10
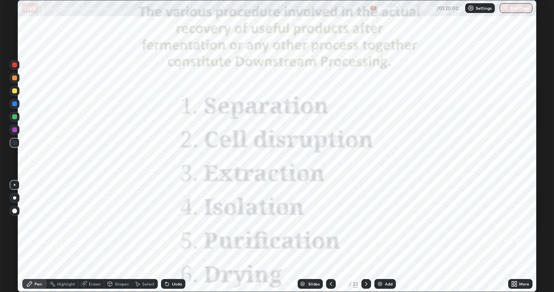
click at [368, 237] on icon at bounding box center [366, 283] width 6 height 6
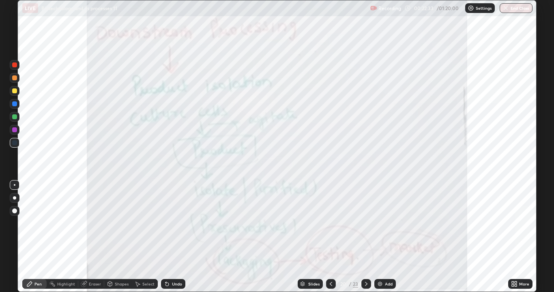
click at [95, 237] on div "Eraser" at bounding box center [91, 284] width 26 height 10
click at [15, 237] on span "Erase all" at bounding box center [14, 269] width 9 height 5
click at [36, 237] on div "Pen" at bounding box center [34, 284] width 24 height 10
click at [15, 129] on div at bounding box center [14, 129] width 5 height 5
click at [365, 237] on icon at bounding box center [366, 283] width 6 height 6
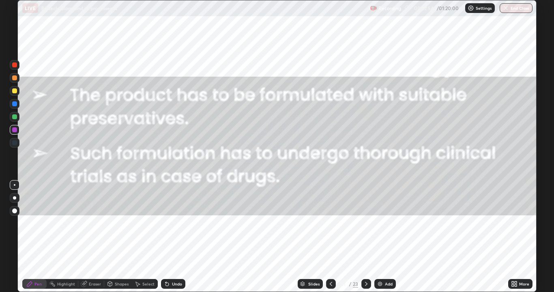
click at [366, 237] on icon at bounding box center [366, 283] width 6 height 6
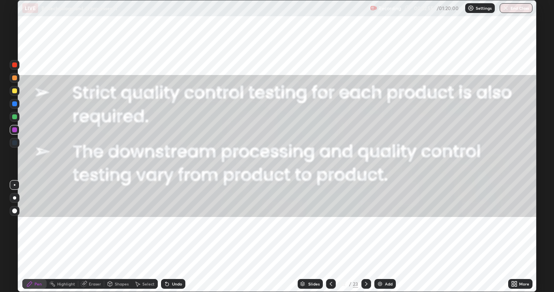
click at [365, 237] on icon at bounding box center [366, 283] width 6 height 6
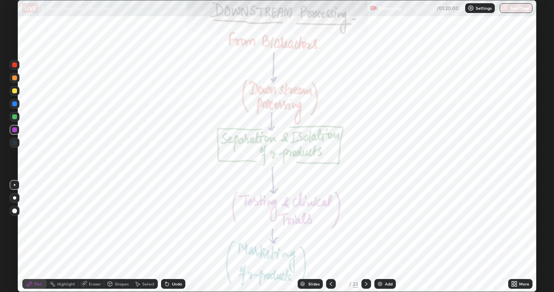
click at [329, 237] on div at bounding box center [331, 284] width 10 height 10
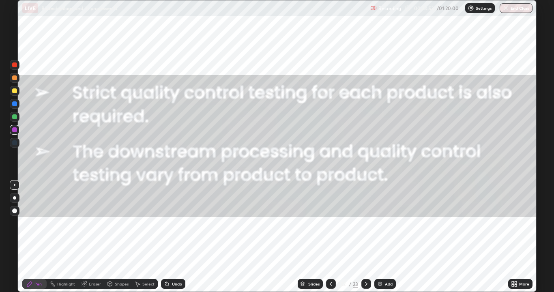
click at [330, 237] on icon at bounding box center [331, 283] width 6 height 6
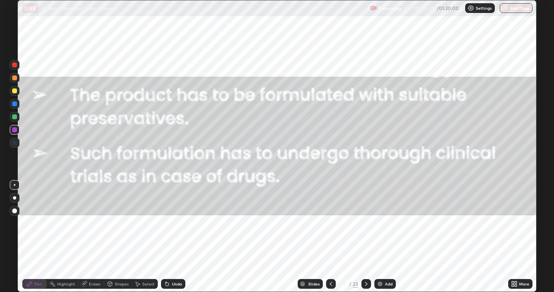
click at [330, 237] on icon at bounding box center [331, 283] width 6 height 6
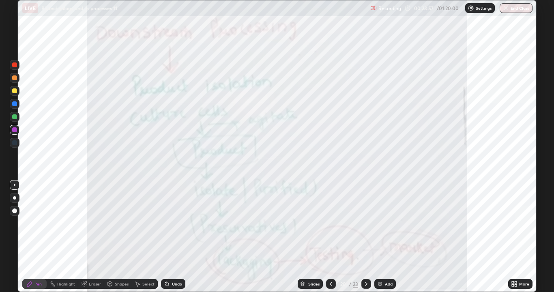
click at [16, 102] on div at bounding box center [14, 103] width 5 height 5
click at [365, 237] on icon at bounding box center [366, 283] width 6 height 6
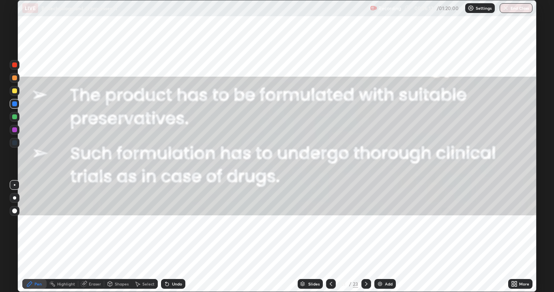
click at [365, 237] on icon at bounding box center [366, 284] width 2 height 4
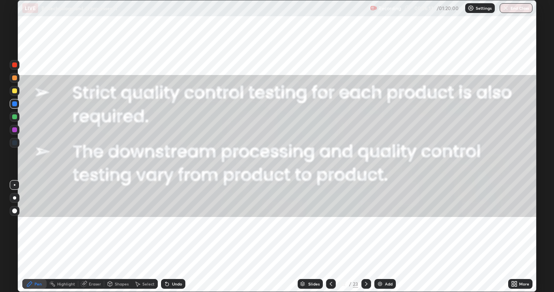
click at [363, 237] on icon at bounding box center [366, 283] width 6 height 6
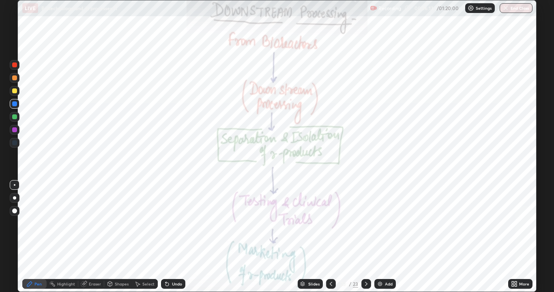
click at [365, 237] on icon at bounding box center [366, 283] width 6 height 6
click at [329, 237] on icon at bounding box center [331, 283] width 6 height 6
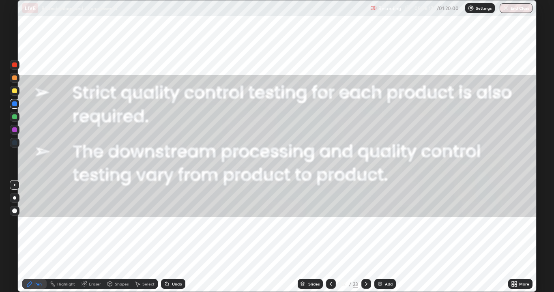
click at [330, 237] on icon at bounding box center [331, 283] width 6 height 6
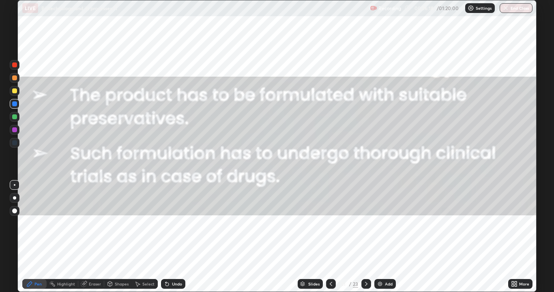
click at [330, 237] on icon at bounding box center [331, 283] width 6 height 6
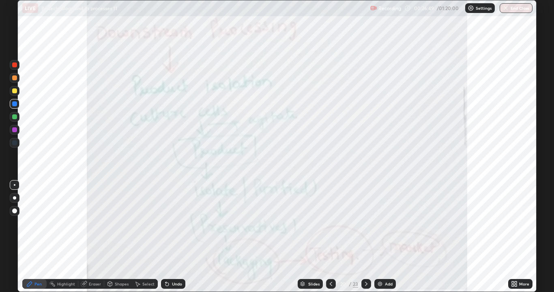
click at [315, 237] on div "Slides" at bounding box center [313, 284] width 11 height 4
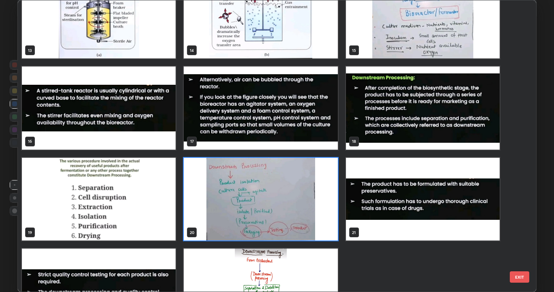
scroll to position [396, 0]
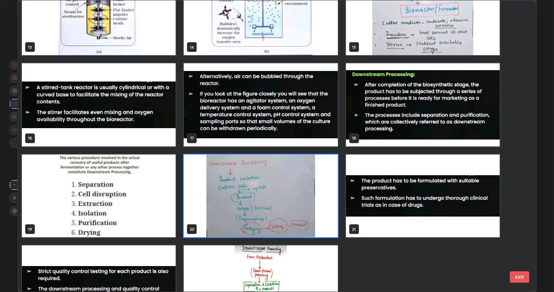
click at [290, 225] on img "grid" at bounding box center [261, 195] width 154 height 83
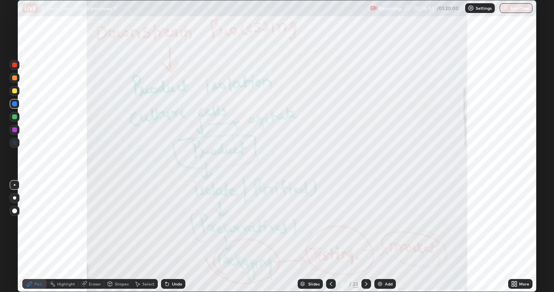
click at [290, 225] on img "grid" at bounding box center [261, 195] width 154 height 83
click at [330, 237] on icon at bounding box center [331, 283] width 6 height 6
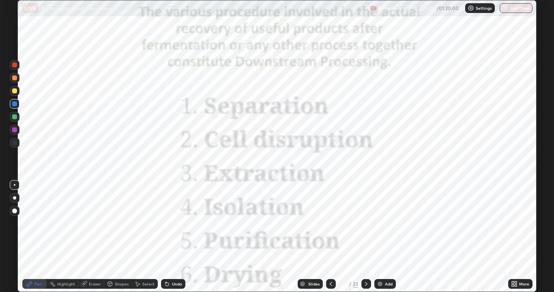
click at [329, 237] on icon at bounding box center [331, 283] width 6 height 6
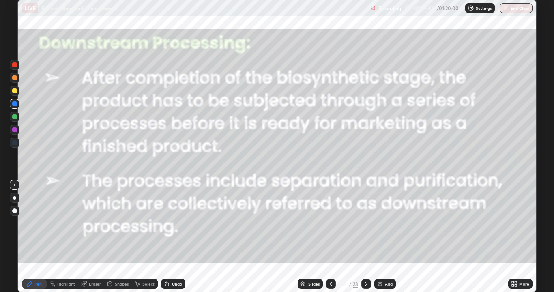
click at [329, 237] on icon at bounding box center [331, 283] width 6 height 6
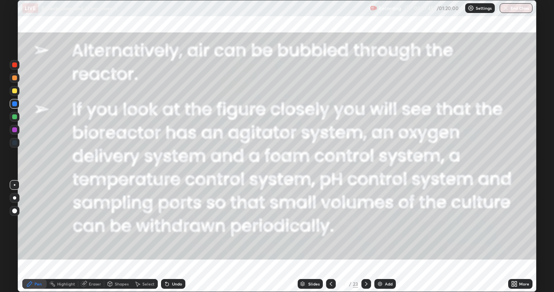
click at [365, 237] on icon at bounding box center [366, 283] width 6 height 6
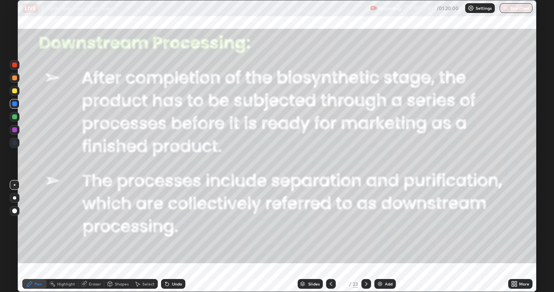
click at [365, 237] on icon at bounding box center [366, 283] width 6 height 6
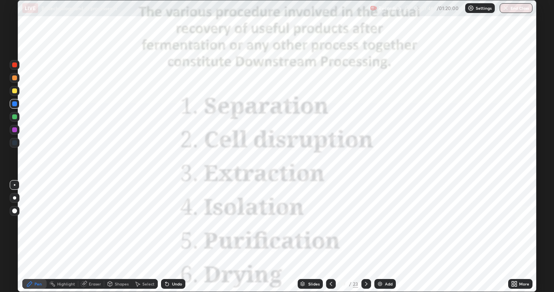
click at [365, 237] on icon at bounding box center [366, 283] width 6 height 6
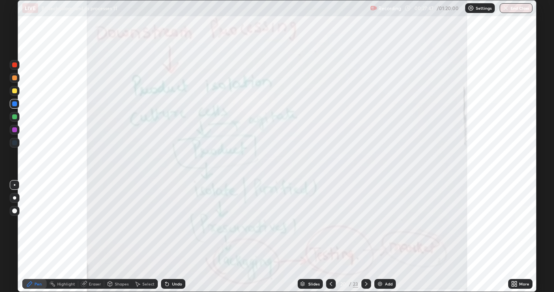
click at [365, 237] on icon at bounding box center [366, 283] width 6 height 6
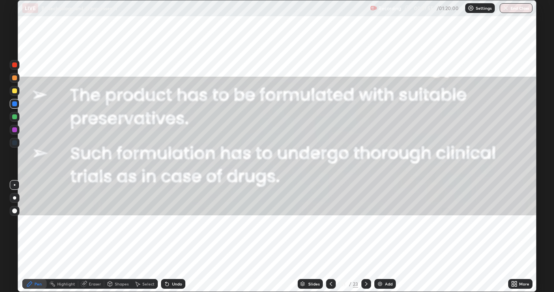
click at [331, 237] on icon at bounding box center [331, 283] width 6 height 6
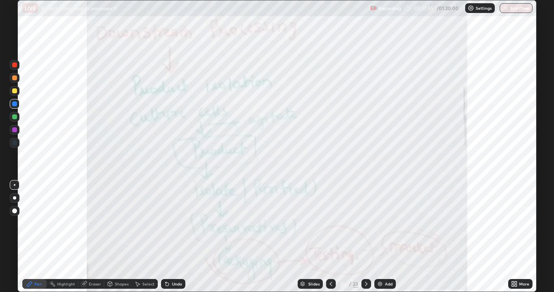
click at [334, 237] on div at bounding box center [331, 284] width 10 height 10
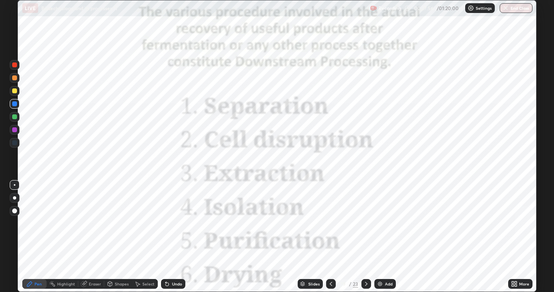
click at [329, 237] on icon at bounding box center [331, 283] width 6 height 6
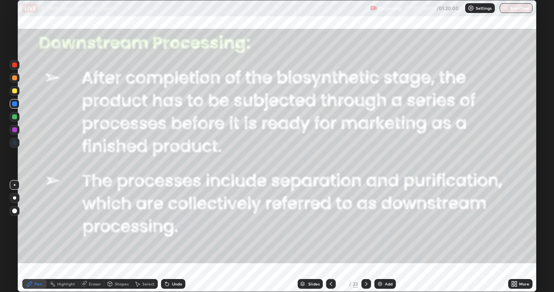
click at [365, 237] on icon at bounding box center [366, 283] width 6 height 6
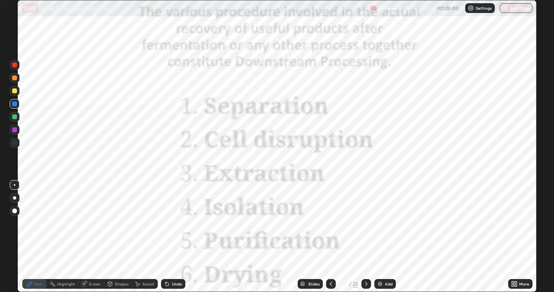
click at [366, 237] on icon at bounding box center [366, 283] width 6 height 6
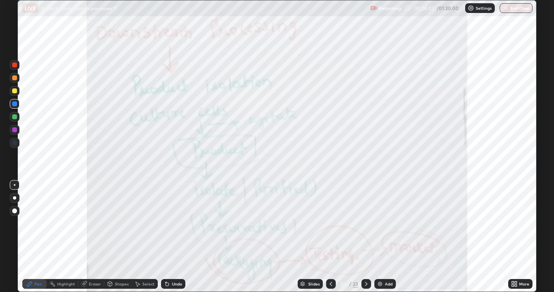
click at [364, 237] on icon at bounding box center [366, 283] width 6 height 6
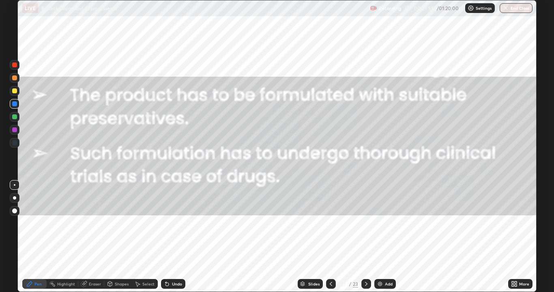
click at [365, 237] on div at bounding box center [366, 284] width 10 height 16
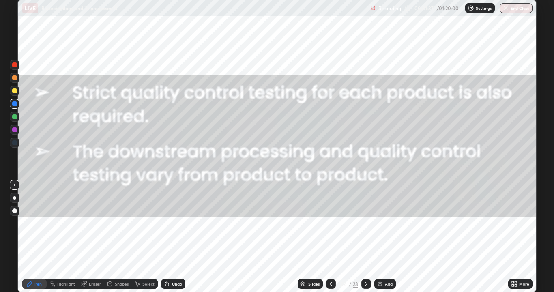
click at [365, 237] on icon at bounding box center [366, 283] width 6 height 6
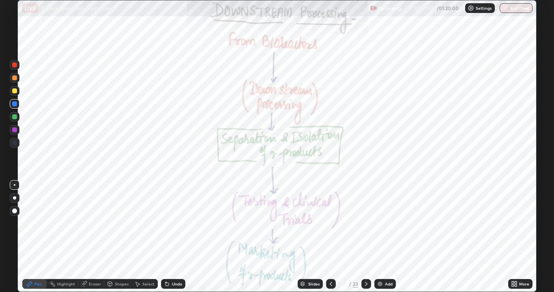
click at [365, 237] on icon at bounding box center [366, 283] width 6 height 6
click at [364, 237] on div at bounding box center [366, 284] width 10 height 16
click at [100, 237] on div "Eraser" at bounding box center [95, 284] width 12 height 4
click at [17, 237] on span "Erase all" at bounding box center [14, 269] width 9 height 5
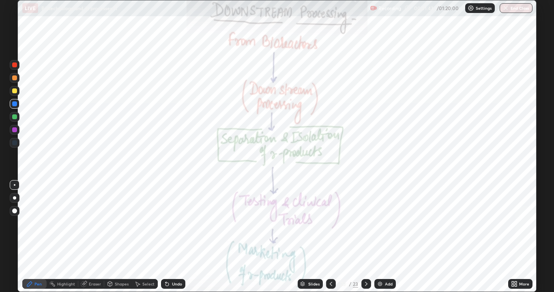
click at [522, 237] on div "More" at bounding box center [524, 284] width 10 height 4
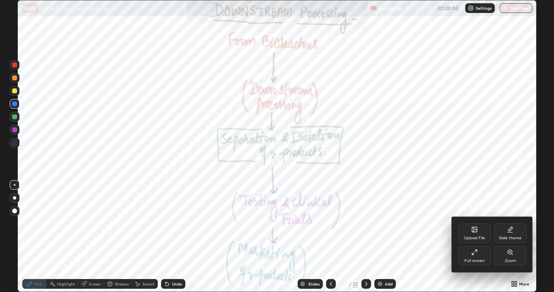
click at [473, 236] on div "Upload File" at bounding box center [474, 238] width 21 height 4
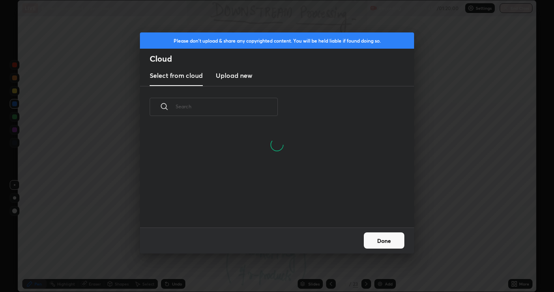
scroll to position [61, 260]
click at [252, 105] on input "text" at bounding box center [227, 106] width 102 height 34
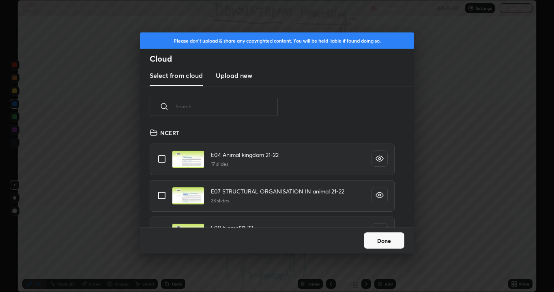
scroll to position [100, 260]
click at [242, 106] on input "text" at bounding box center [227, 106] width 102 height 34
click at [240, 108] on input "text" at bounding box center [227, 106] width 102 height 34
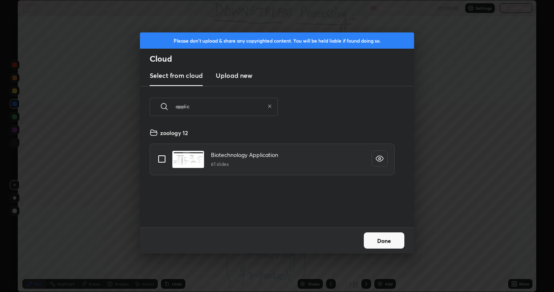
type input "applic"
click at [160, 158] on input "grid" at bounding box center [161, 158] width 17 height 17
checkbox input "true"
click at [384, 237] on button "Done" at bounding box center [384, 240] width 41 height 16
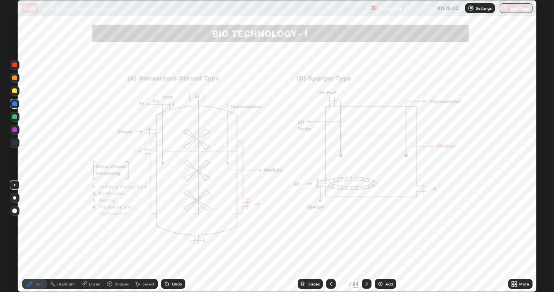
click at [366, 237] on icon at bounding box center [366, 283] width 6 height 6
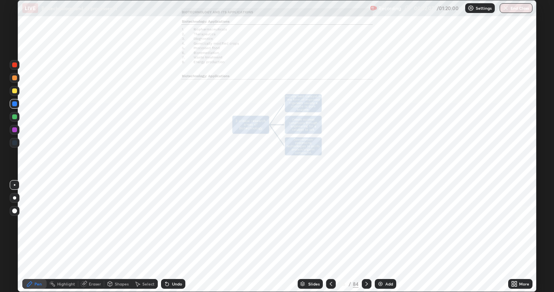
click at [527, 237] on div "More" at bounding box center [524, 284] width 10 height 4
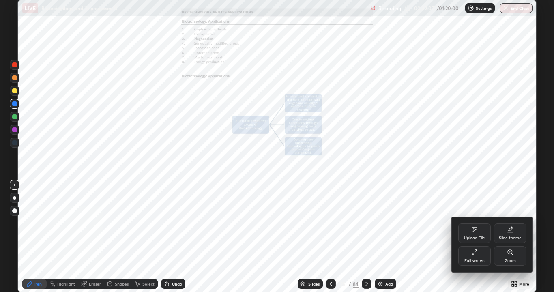
click at [510, 237] on div "Zoom" at bounding box center [510, 261] width 11 height 4
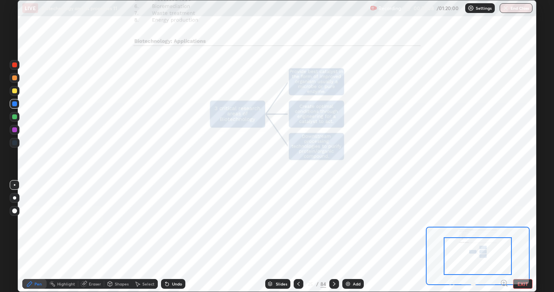
click at [503, 237] on icon at bounding box center [504, 283] width 2 height 0
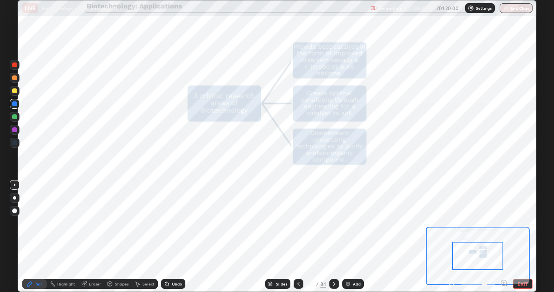
click at [503, 237] on icon at bounding box center [504, 283] width 2 height 0
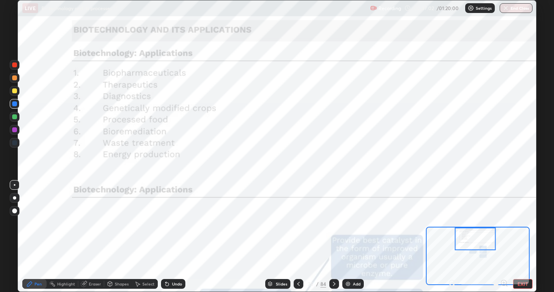
click at [99, 237] on div "Eraser" at bounding box center [95, 284] width 12 height 4
click at [15, 237] on span "Erase all" at bounding box center [14, 269] width 9 height 5
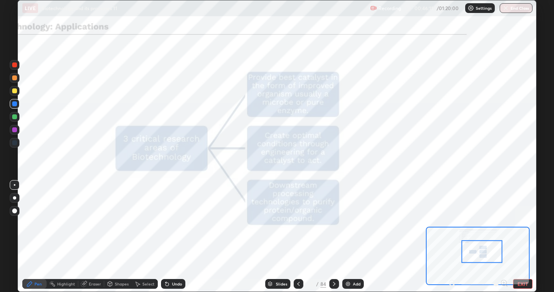
click at [333, 237] on icon at bounding box center [334, 283] width 6 height 6
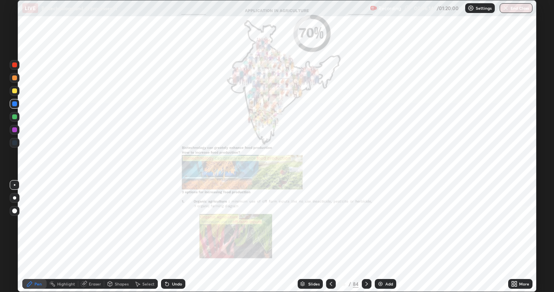
click at [521, 237] on div "More" at bounding box center [524, 284] width 10 height 4
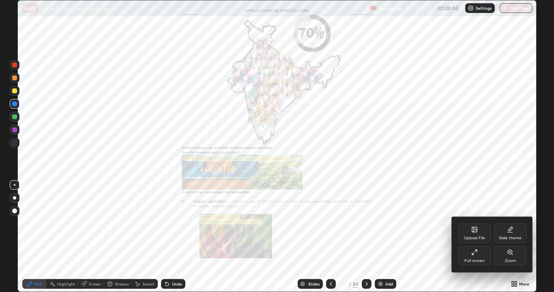
click at [511, 237] on div "Zoom" at bounding box center [510, 261] width 11 height 4
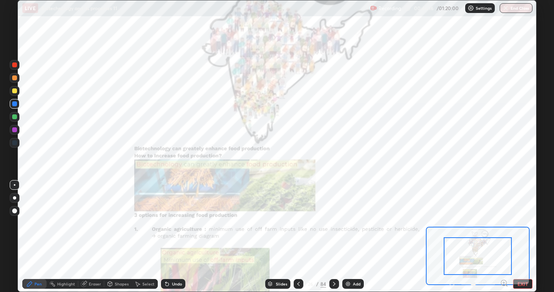
click at [506, 237] on icon at bounding box center [504, 283] width 8 height 8
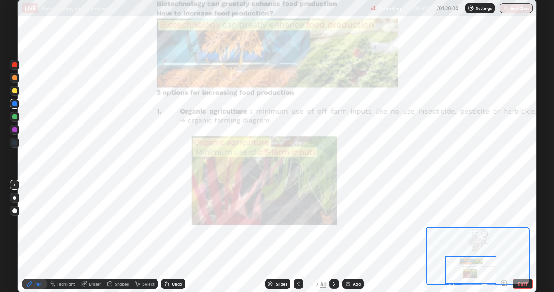
click at [280, 237] on div "Slides" at bounding box center [277, 284] width 25 height 10
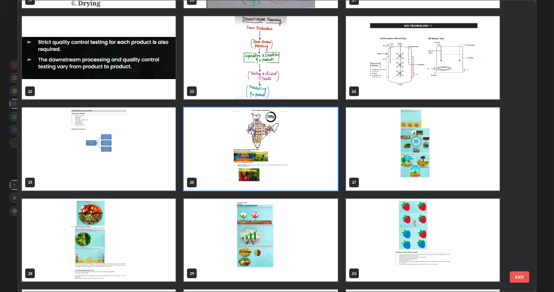
scroll to position [632, 0]
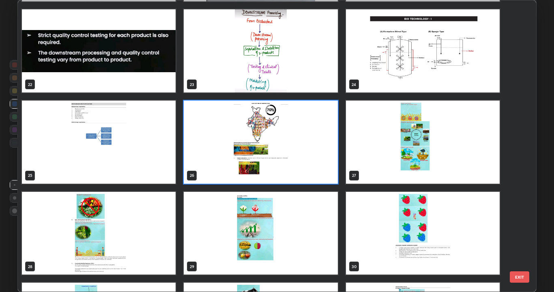
click at [416, 141] on img "grid" at bounding box center [423, 142] width 154 height 83
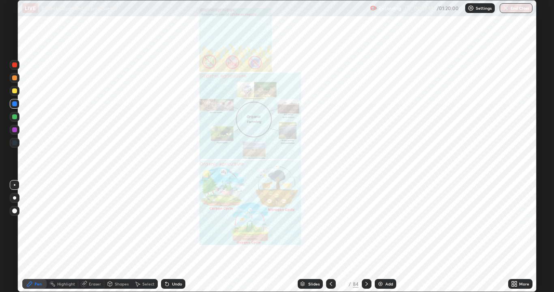
click at [365, 237] on icon at bounding box center [366, 283] width 6 height 6
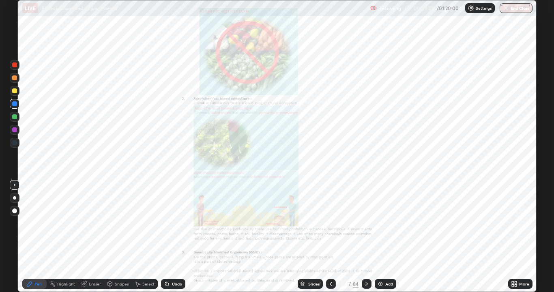
click at [317, 237] on div "Slides" at bounding box center [313, 284] width 11 height 4
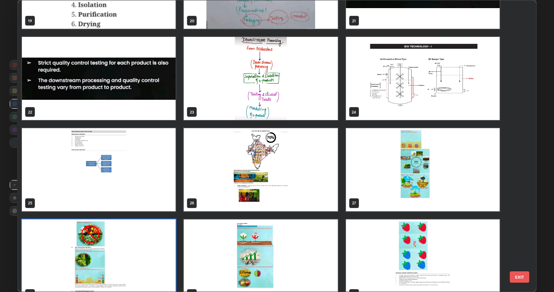
scroll to position [609, 0]
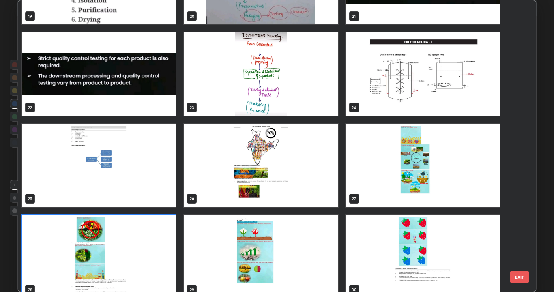
click at [275, 163] on img "grid" at bounding box center [261, 165] width 154 height 83
click at [275, 164] on img "grid" at bounding box center [261, 165] width 154 height 83
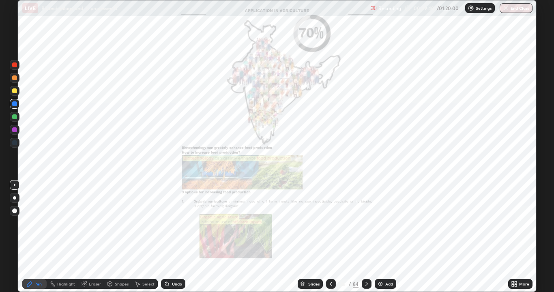
click at [524, 237] on div "More" at bounding box center [524, 284] width 10 height 4
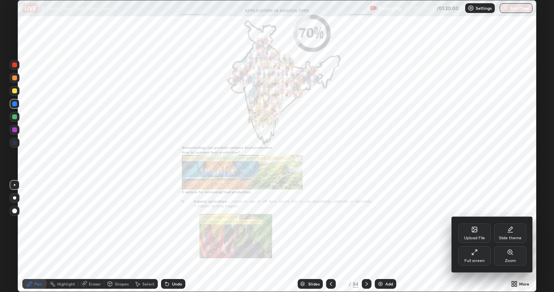
click at [514, 237] on div "Zoom" at bounding box center [510, 261] width 11 height 4
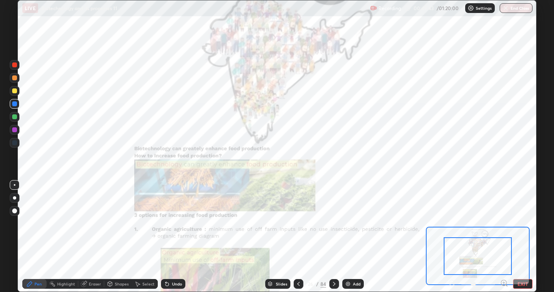
click at [504, 237] on icon at bounding box center [504, 283] width 8 height 8
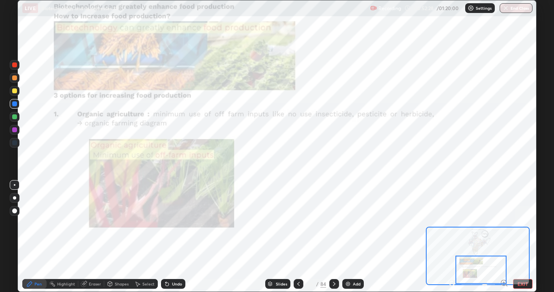
click at [333, 237] on icon at bounding box center [334, 283] width 6 height 6
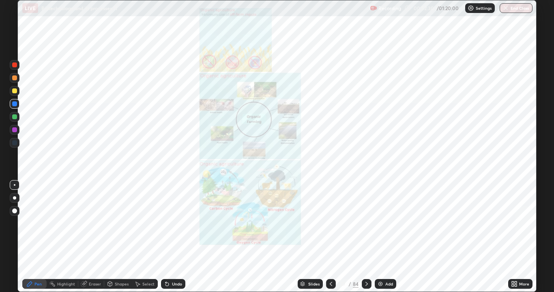
click at [526, 237] on div "More" at bounding box center [524, 284] width 10 height 4
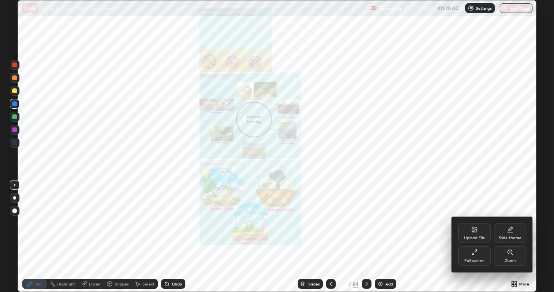
click at [509, 237] on div "Zoom" at bounding box center [510, 261] width 11 height 4
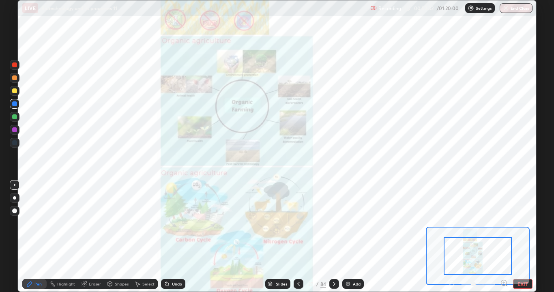
click at [503, 237] on icon at bounding box center [504, 283] width 2 height 0
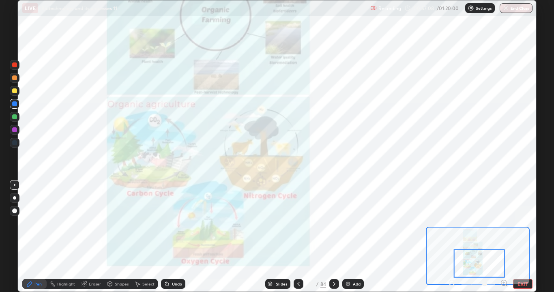
click at [332, 237] on icon at bounding box center [334, 283] width 6 height 6
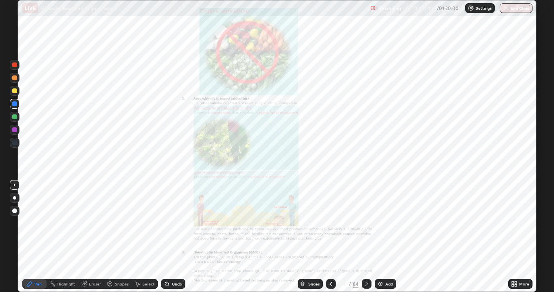
click at [525, 237] on div "More" at bounding box center [524, 284] width 10 height 4
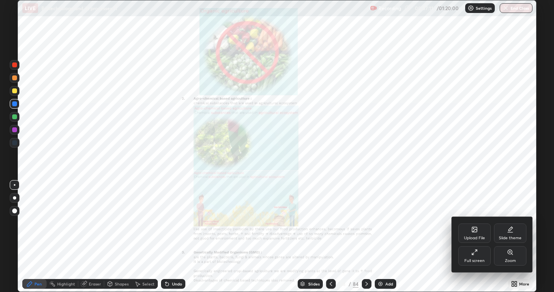
click at [511, 237] on div "Zoom" at bounding box center [510, 255] width 32 height 19
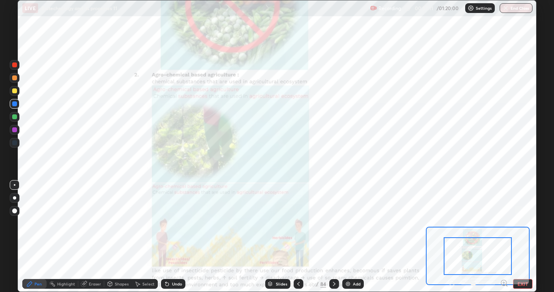
click at [505, 237] on icon at bounding box center [504, 283] width 8 height 8
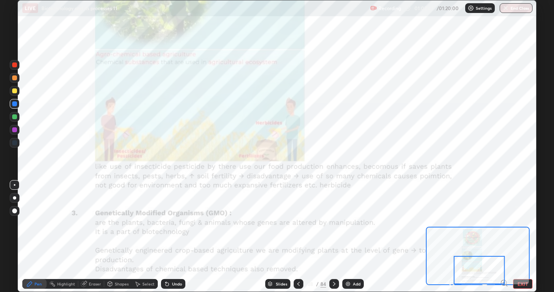
click at [93, 237] on div "Eraser" at bounding box center [95, 284] width 12 height 4
click at [15, 237] on span "Erase all" at bounding box center [14, 269] width 9 height 5
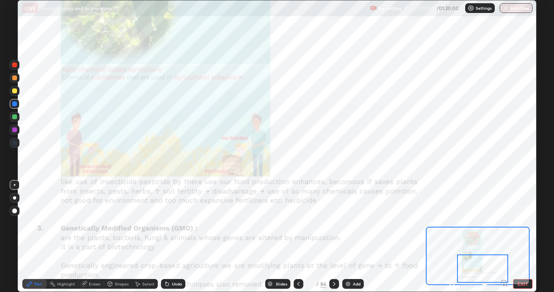
click at [499, 237] on div at bounding box center [482, 269] width 51 height 28
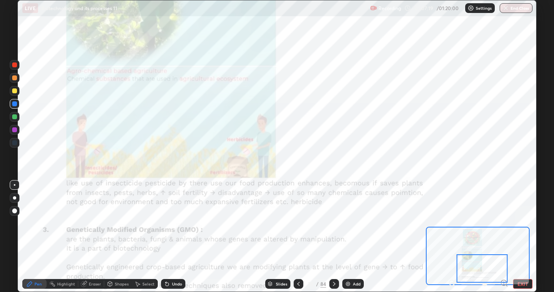
click at [334, 237] on icon at bounding box center [334, 283] width 6 height 6
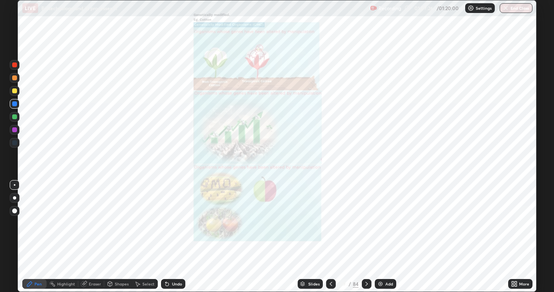
click at [330, 237] on icon at bounding box center [331, 283] width 6 height 6
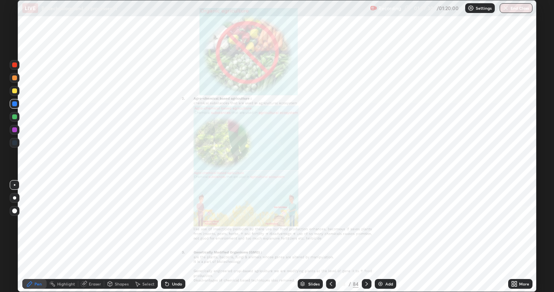
click at [525, 237] on div "More" at bounding box center [524, 284] width 10 height 4
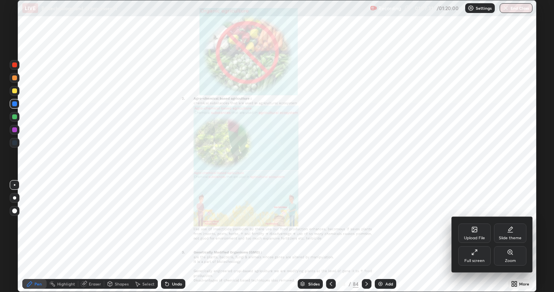
click at [511, 237] on div "Zoom" at bounding box center [510, 261] width 11 height 4
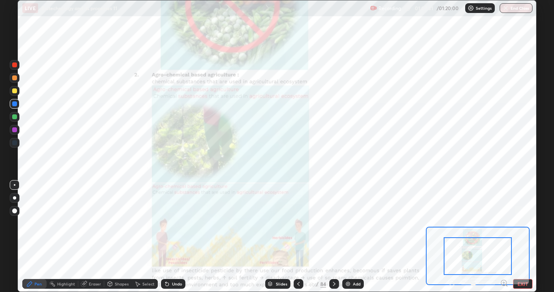
click at [503, 237] on icon at bounding box center [504, 283] width 2 height 0
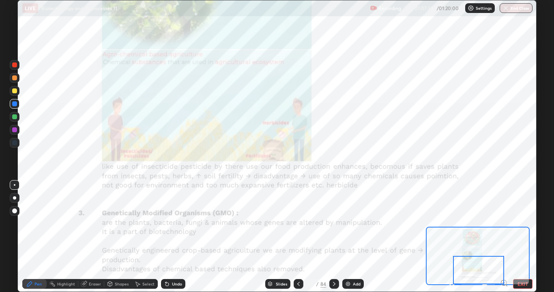
click at [14, 103] on div at bounding box center [14, 103] width 5 height 5
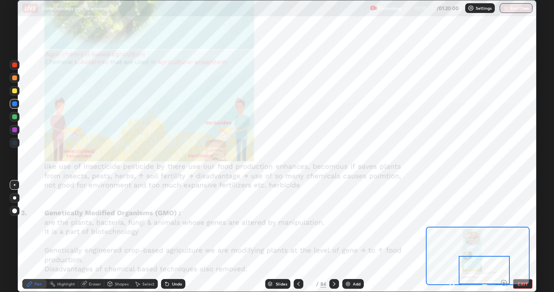
click at [333, 237] on icon at bounding box center [334, 283] width 6 height 6
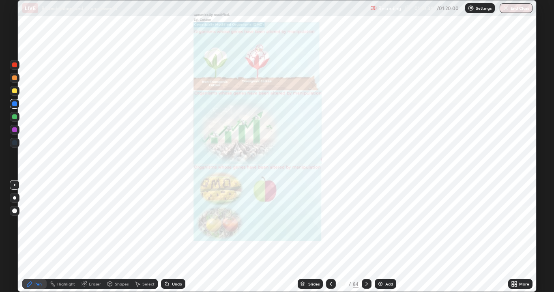
click at [524, 237] on div "More" at bounding box center [524, 284] width 10 height 4
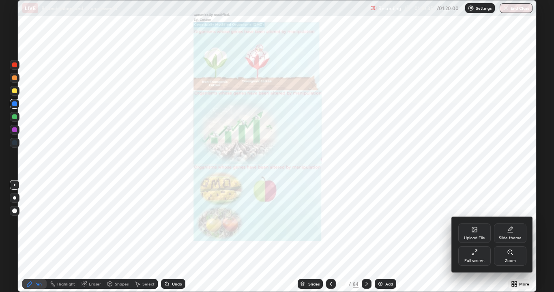
click at [328, 237] on div at bounding box center [277, 146] width 554 height 292
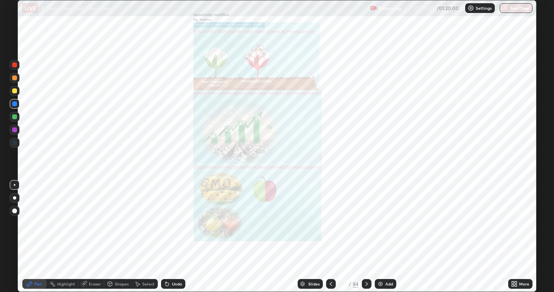
click at [331, 237] on icon at bounding box center [331, 283] width 6 height 6
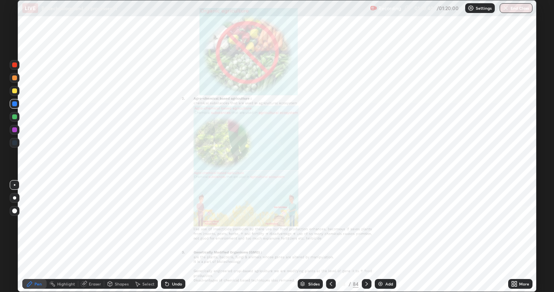
click at [365, 237] on icon at bounding box center [366, 284] width 2 height 4
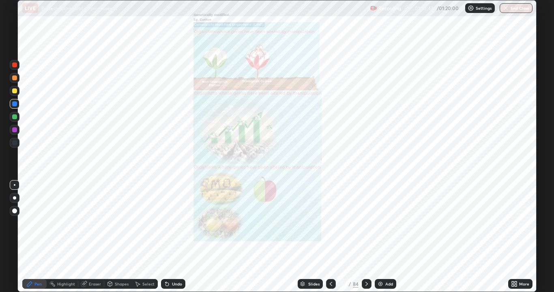
click at [528, 237] on div "More" at bounding box center [524, 284] width 10 height 4
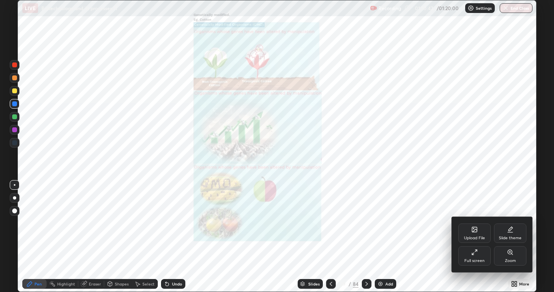
click at [513, 237] on div "Zoom" at bounding box center [510, 261] width 11 height 4
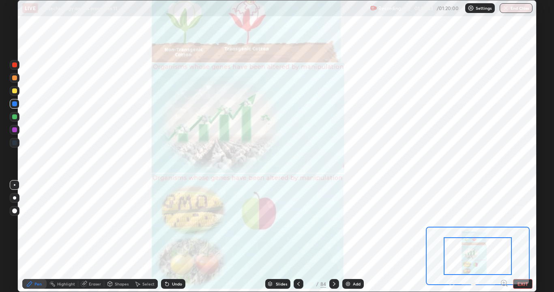
click at [503, 237] on icon at bounding box center [504, 283] width 2 height 0
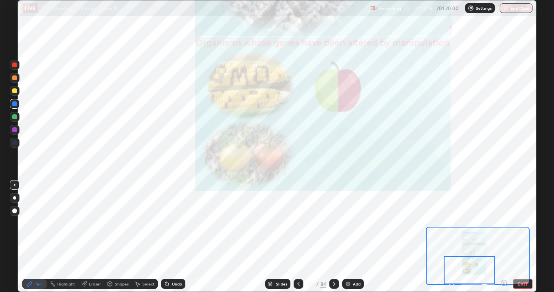
click at [332, 237] on icon at bounding box center [334, 283] width 6 height 6
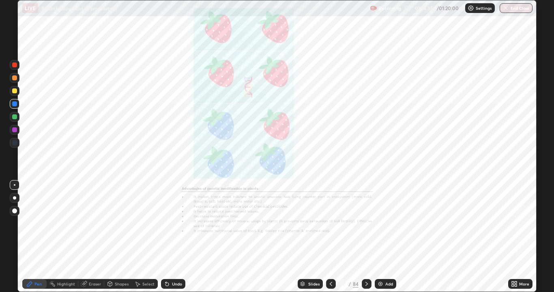
click at [522, 237] on div "More" at bounding box center [524, 284] width 10 height 4
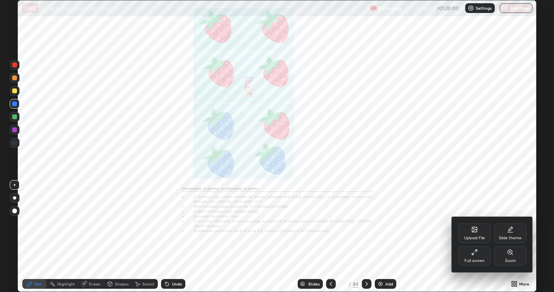
click at [503, 237] on div "Zoom" at bounding box center [510, 255] width 32 height 19
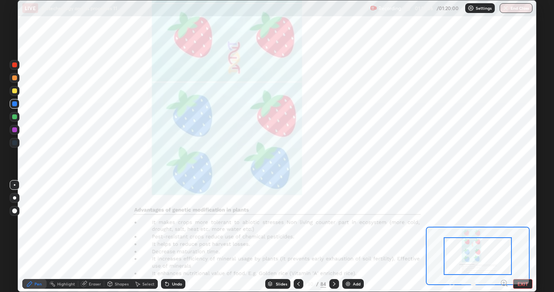
click at [503, 237] on icon at bounding box center [503, 283] width 0 height 2
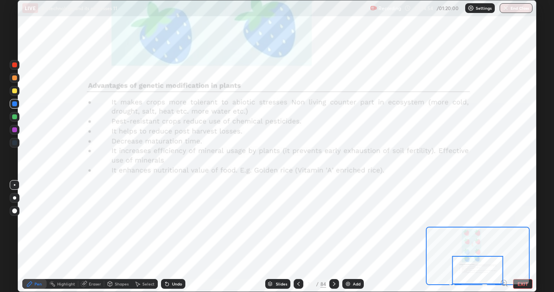
click at [298, 237] on icon at bounding box center [298, 283] width 6 height 6
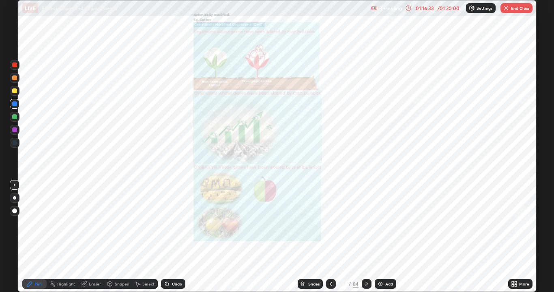
click at [365, 237] on icon at bounding box center [366, 283] width 6 height 6
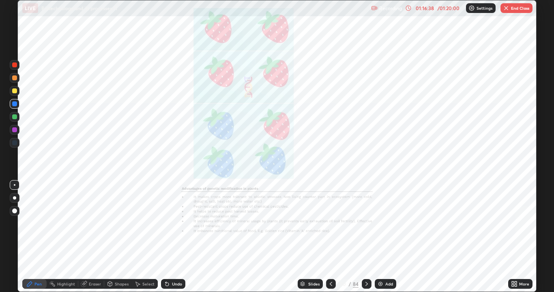
click at [365, 237] on icon at bounding box center [366, 283] width 6 height 6
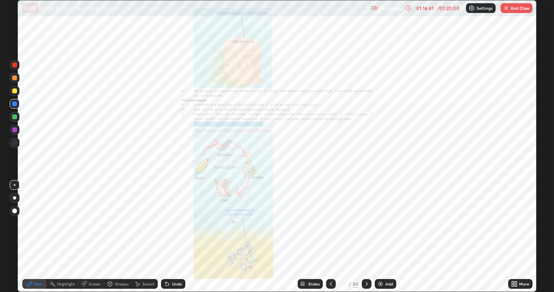
click at [365, 237] on icon at bounding box center [366, 283] width 6 height 6
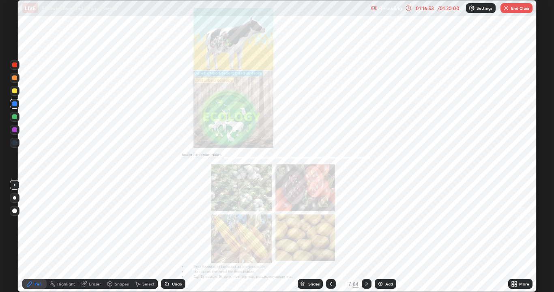
click at [331, 237] on icon at bounding box center [331, 283] width 6 height 6
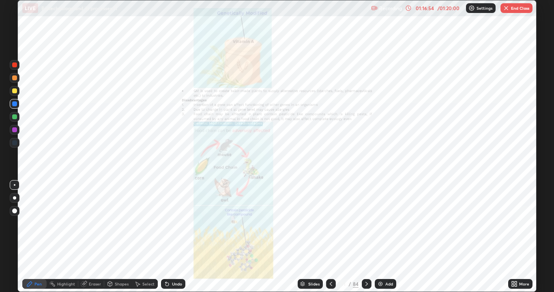
click at [329, 237] on icon at bounding box center [331, 283] width 6 height 6
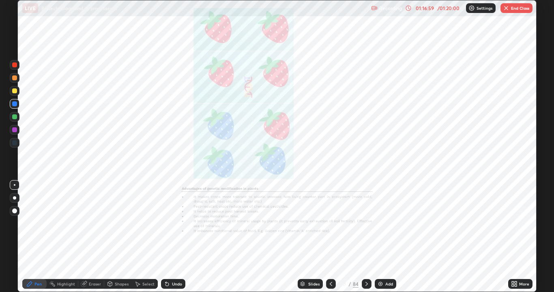
click at [331, 237] on icon at bounding box center [331, 283] width 6 height 6
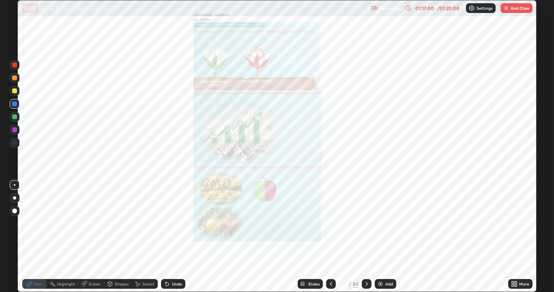
click at [365, 237] on icon at bounding box center [366, 283] width 6 height 6
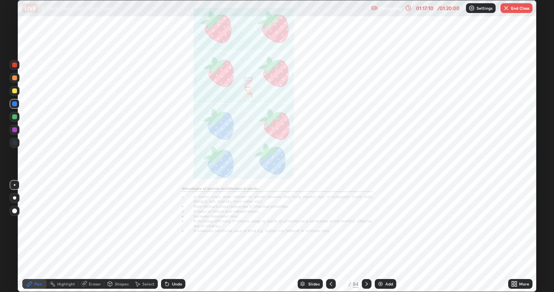
click at [522, 237] on div "More" at bounding box center [524, 284] width 10 height 4
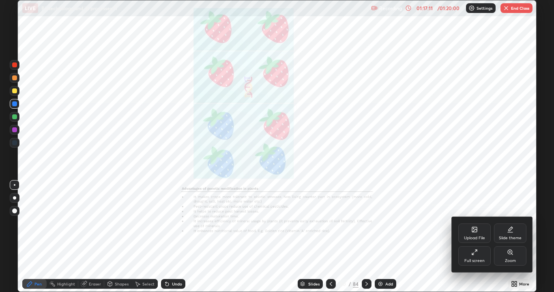
click at [509, 237] on div "Zoom" at bounding box center [510, 261] width 11 height 4
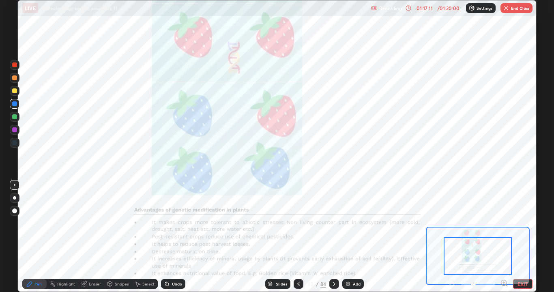
click at [503, 237] on icon at bounding box center [504, 283] width 2 height 0
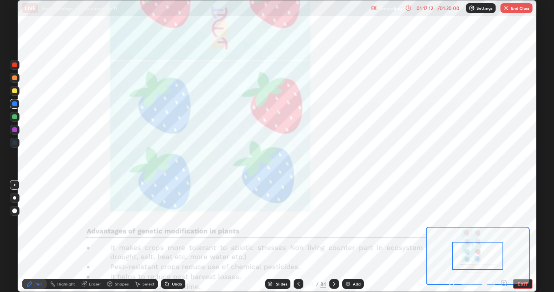
click at [503, 237] on icon at bounding box center [504, 283] width 2 height 0
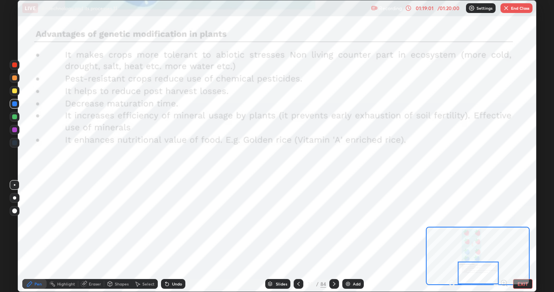
click at [524, 6] on button "End Class" at bounding box center [516, 8] width 32 height 10
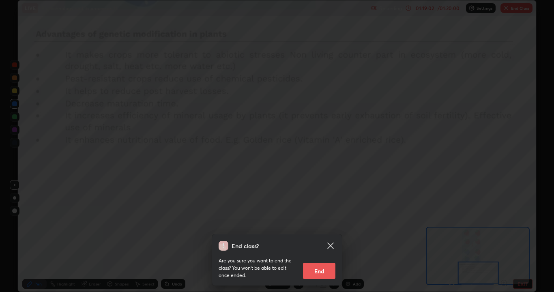
click at [318, 237] on button "End" at bounding box center [319, 271] width 32 height 16
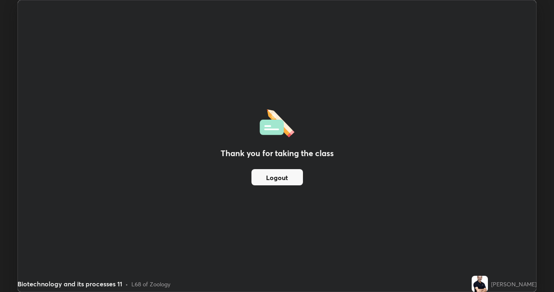
click at [263, 174] on button "Logout" at bounding box center [276, 177] width 51 height 16
